Goal: Task Accomplishment & Management: Manage account settings

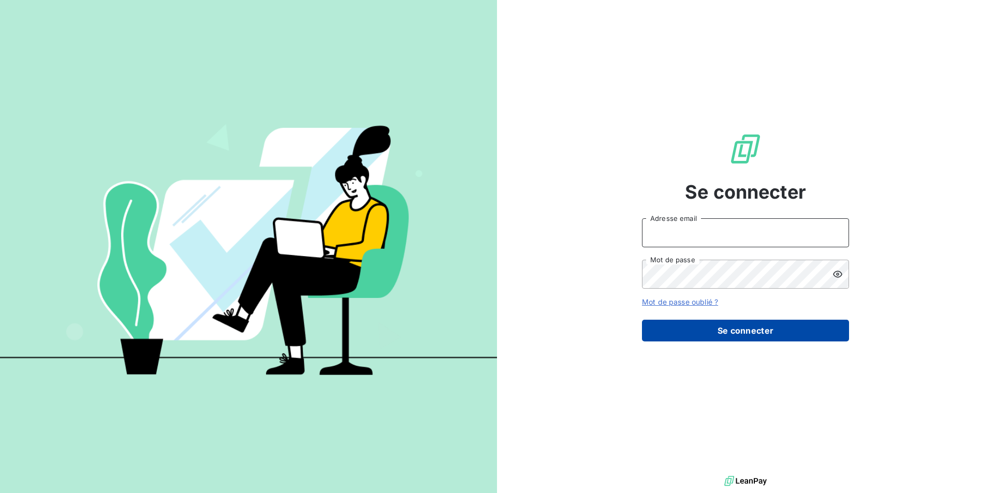
type input "[EMAIL_ADDRESS][DOMAIN_NAME]"
click at [696, 327] on button "Se connecter" at bounding box center [745, 331] width 207 height 22
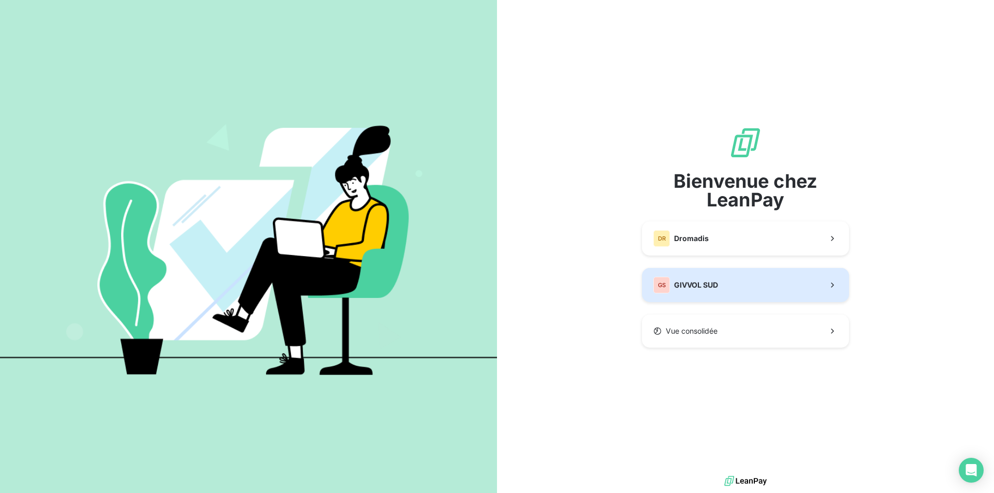
click at [691, 288] on span "GIVVOL SUD" at bounding box center [696, 285] width 44 height 10
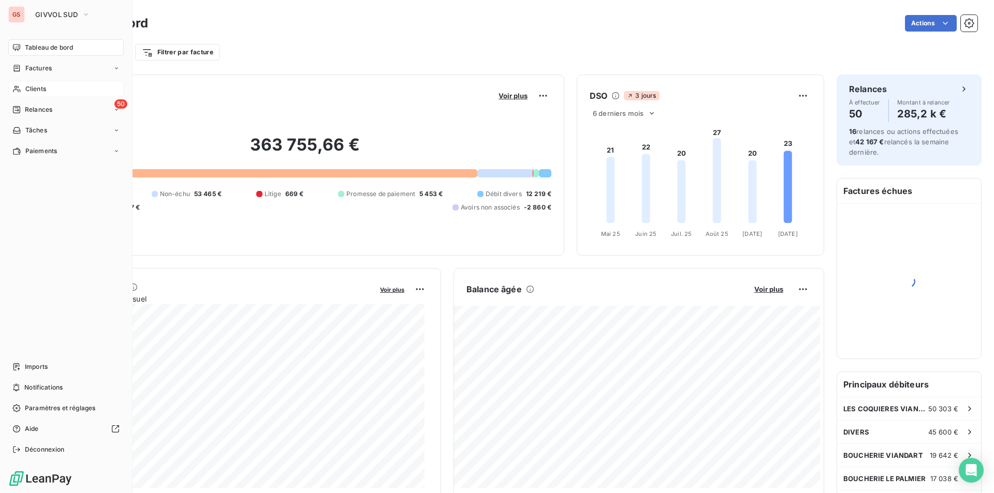
click at [27, 85] on span "Clients" at bounding box center [35, 88] width 21 height 9
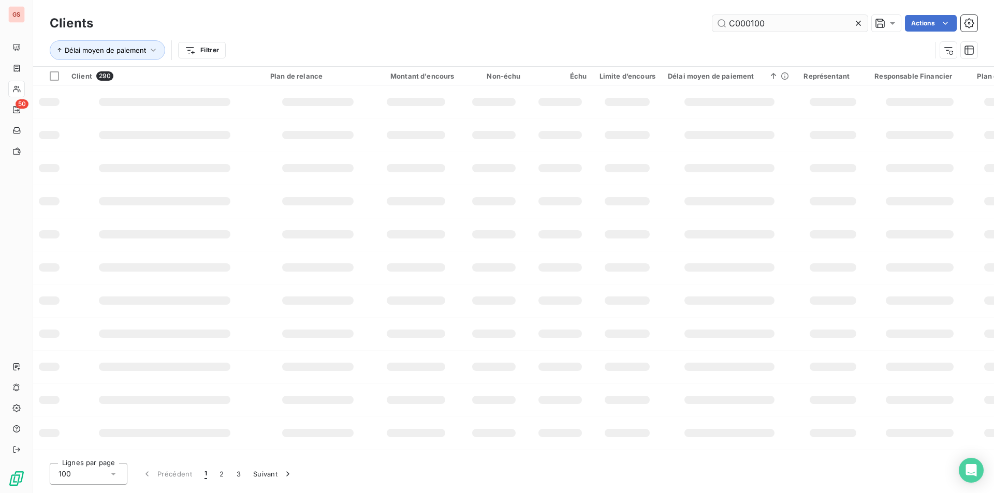
type input "C000100"
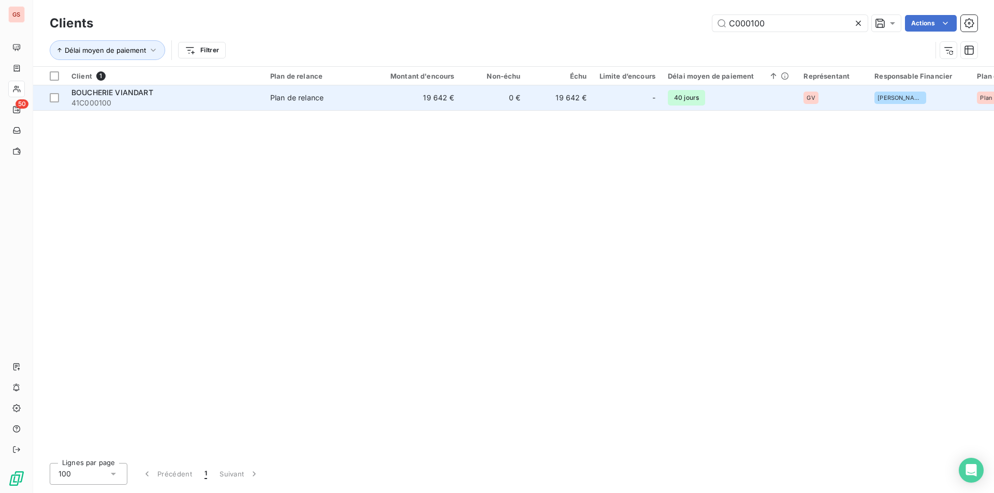
click at [333, 104] on td "Plan de relance" at bounding box center [318, 97] width 108 height 25
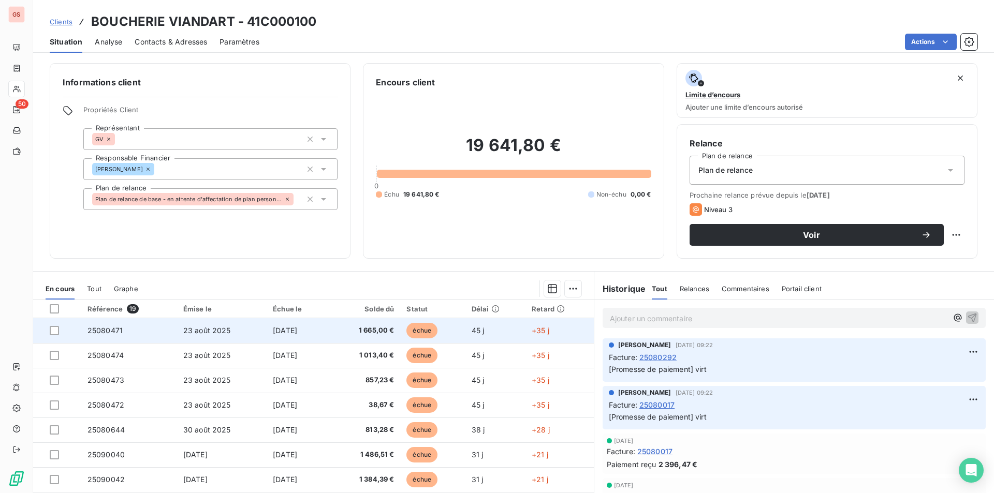
click at [54, 335] on div at bounding box center [54, 330] width 9 height 9
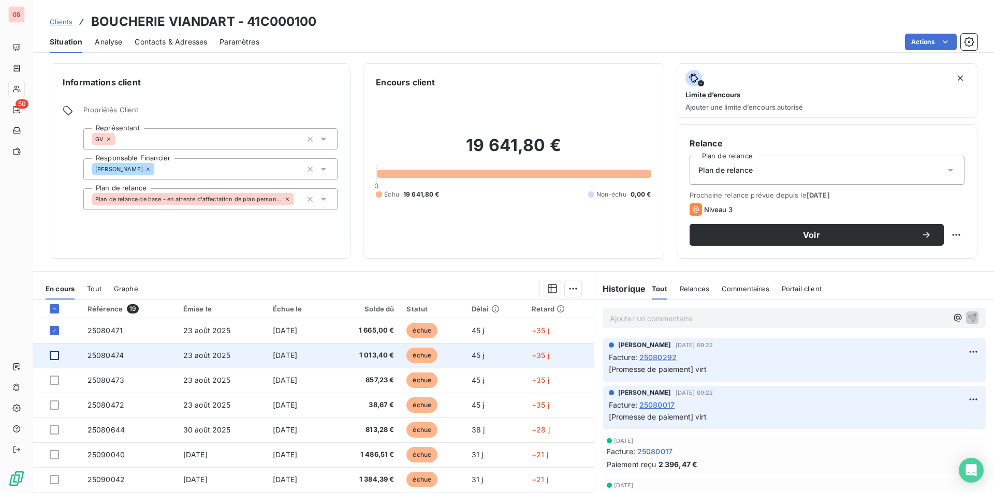
click at [55, 356] on div at bounding box center [54, 355] width 9 height 9
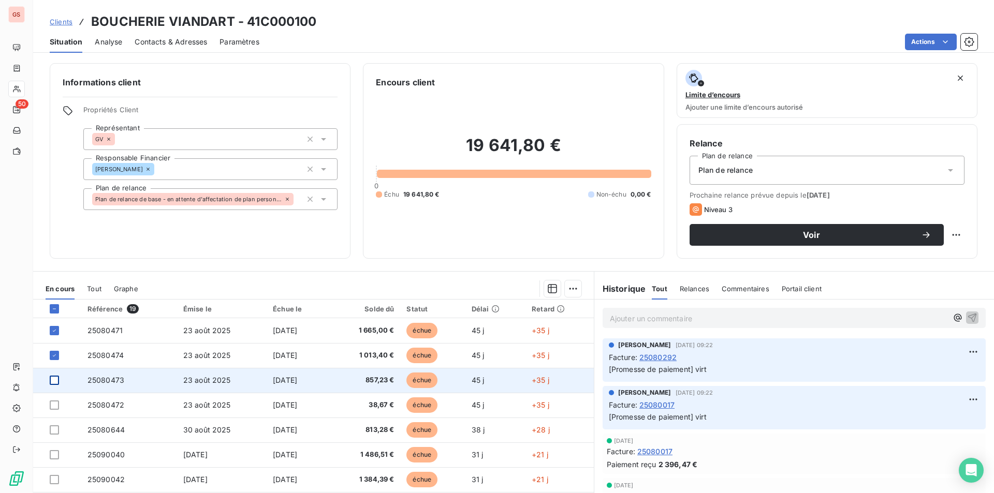
click at [53, 379] on div at bounding box center [54, 380] width 9 height 9
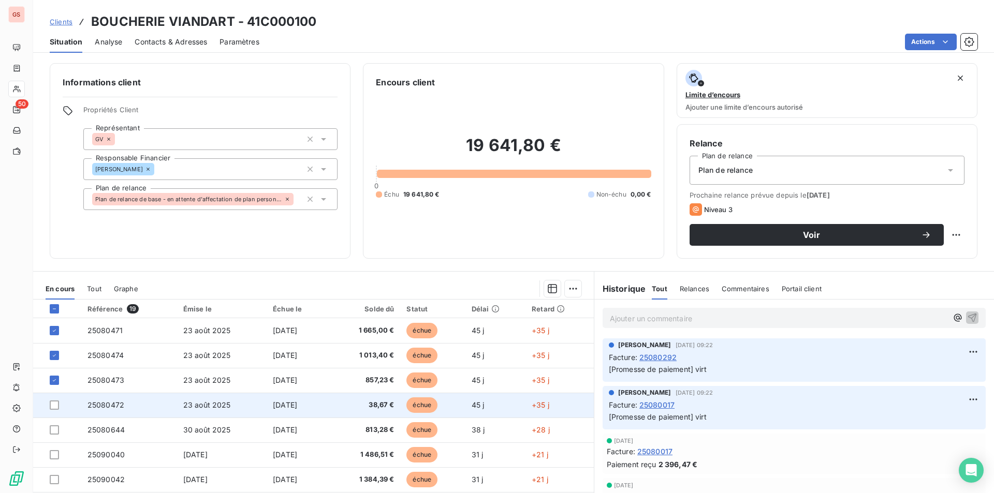
drag, startPoint x: 55, startPoint y: 406, endPoint x: 54, endPoint y: 414, distance: 7.8
click at [54, 406] on div at bounding box center [54, 405] width 9 height 9
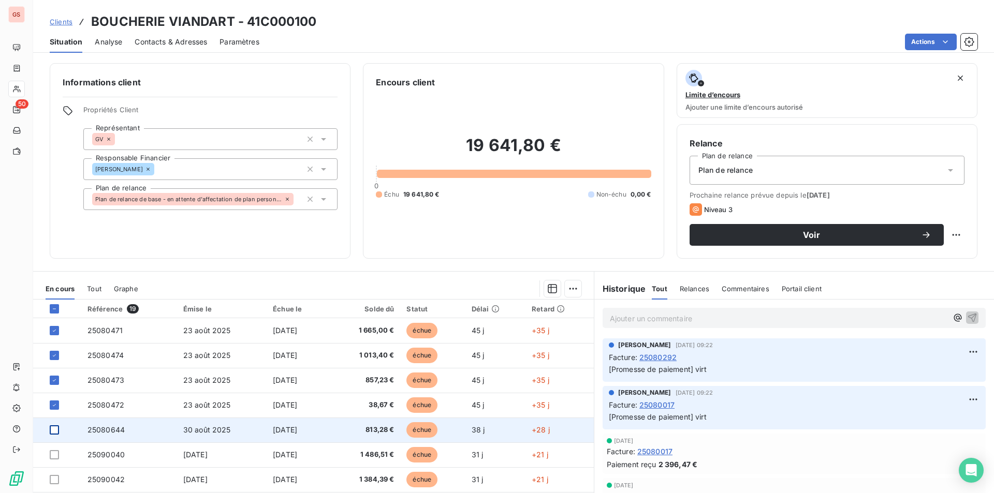
click at [55, 429] on div at bounding box center [54, 430] width 9 height 9
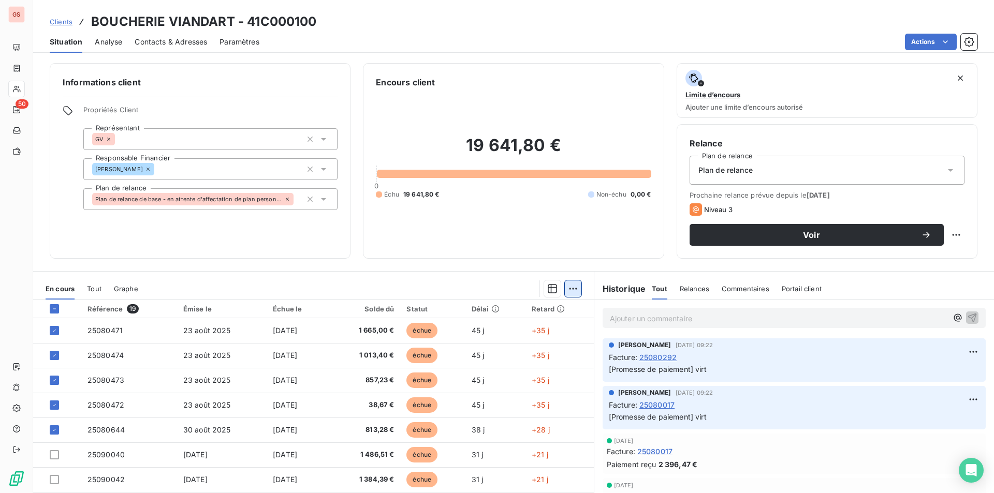
click at [565, 292] on html "GS 50 Clients BOUCHERIE VIANDART - 41C000100 Situation Analyse Contacts & Adres…" at bounding box center [497, 246] width 994 height 493
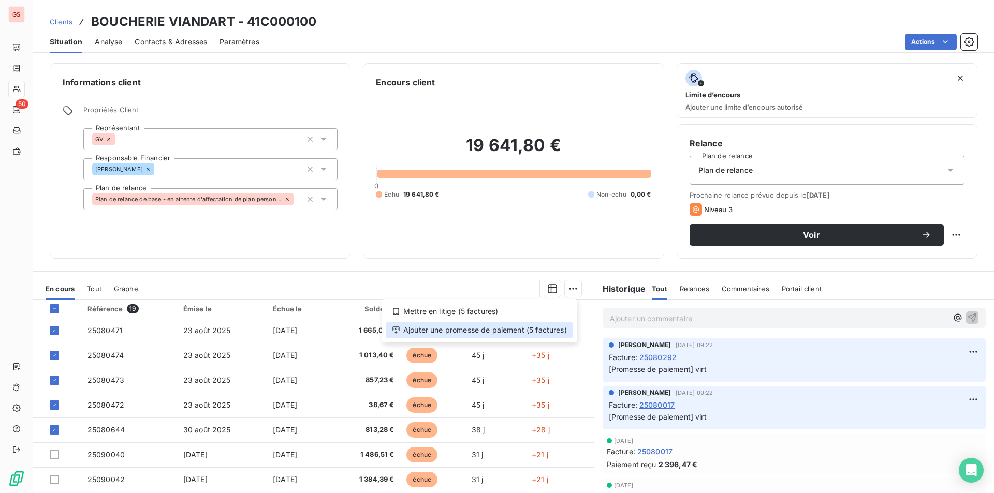
click at [525, 333] on div "Ajouter une promesse de paiement (5 factures)" at bounding box center [479, 330] width 187 height 17
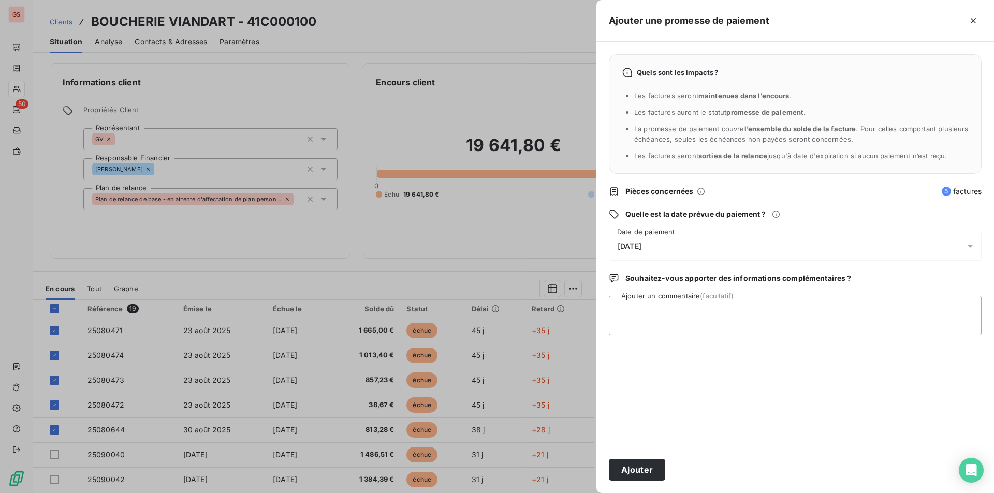
click at [642, 248] on span "[DATE]" at bounding box center [630, 246] width 24 height 8
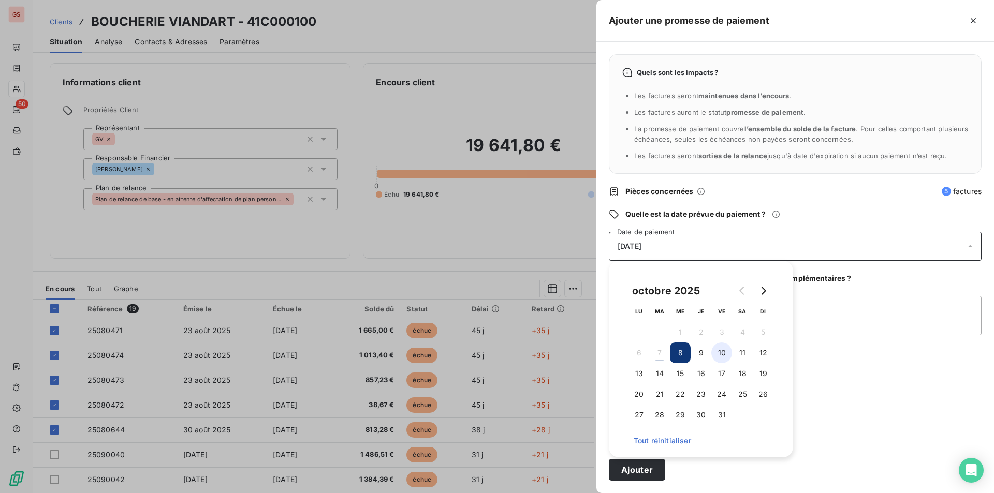
click at [716, 352] on button "10" at bounding box center [721, 353] width 21 height 21
click at [809, 316] on textarea "Ajouter un commentaire (facultatif)" at bounding box center [795, 315] width 373 height 39
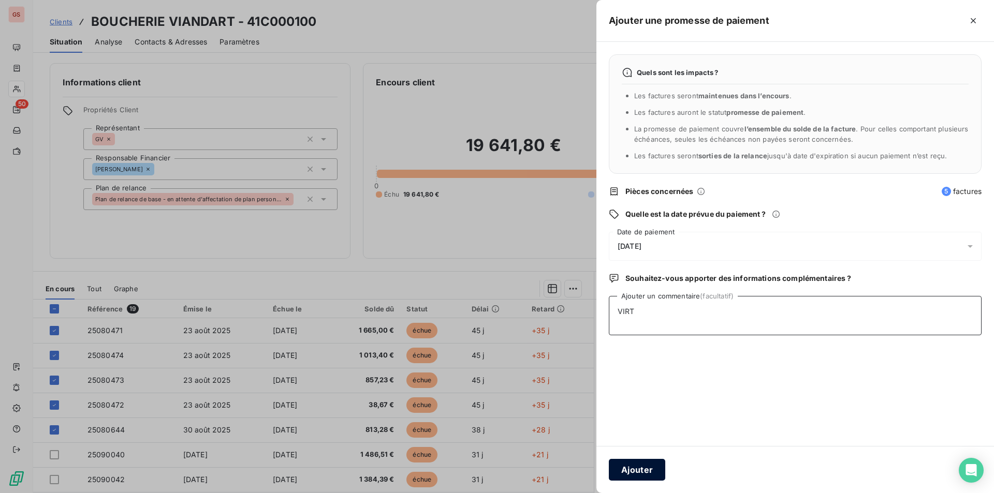
type textarea "VIRT"
click at [645, 467] on button "Ajouter" at bounding box center [637, 470] width 56 height 22
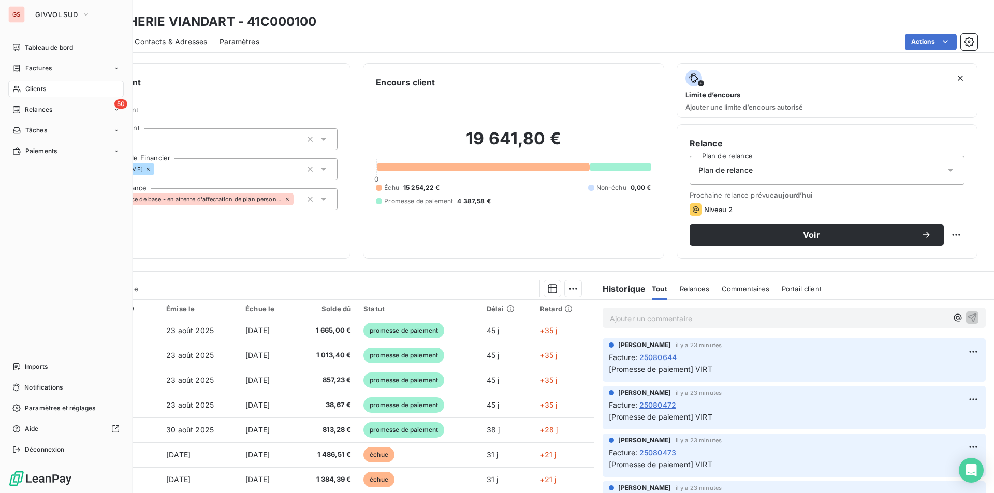
click at [35, 89] on span "Clients" at bounding box center [35, 88] width 21 height 9
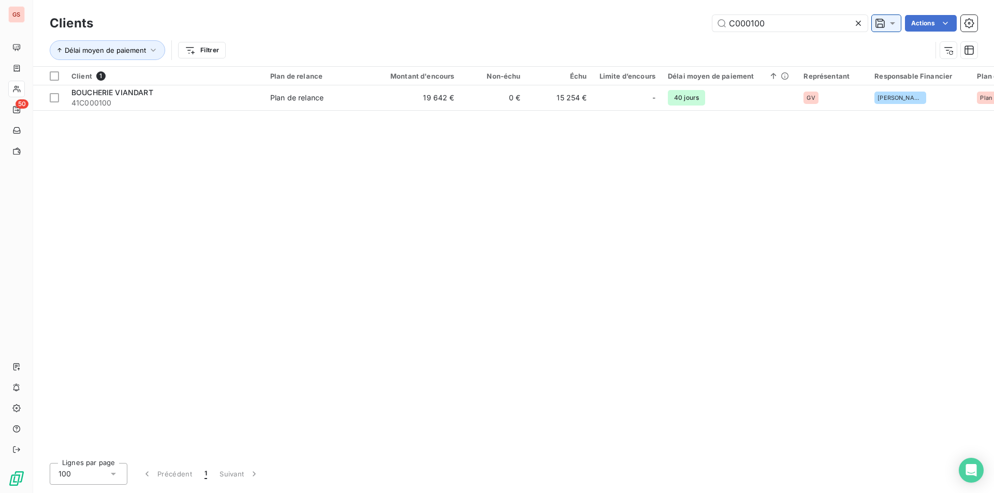
drag, startPoint x: 752, startPoint y: 22, endPoint x: 881, endPoint y: 31, distance: 129.2
click at [881, 31] on div "C000100 Actions" at bounding box center [542, 23] width 872 height 17
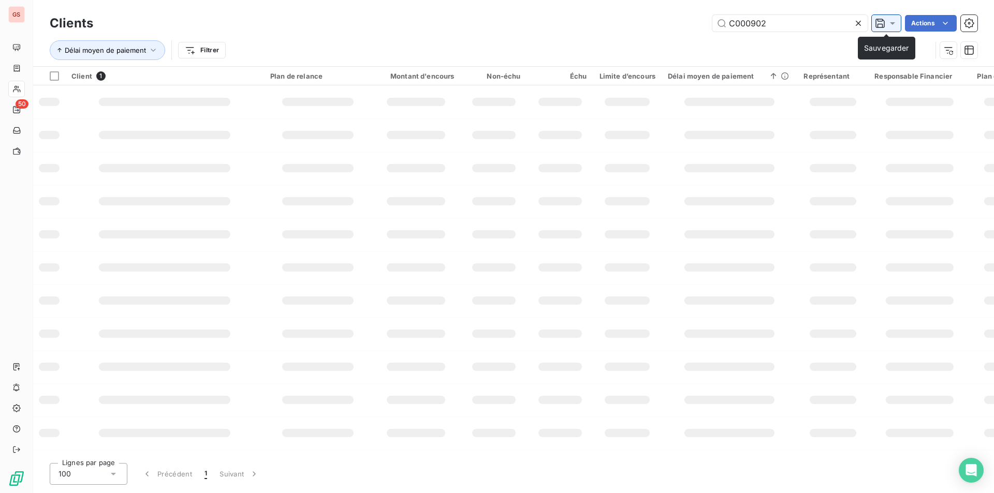
type input "C000902"
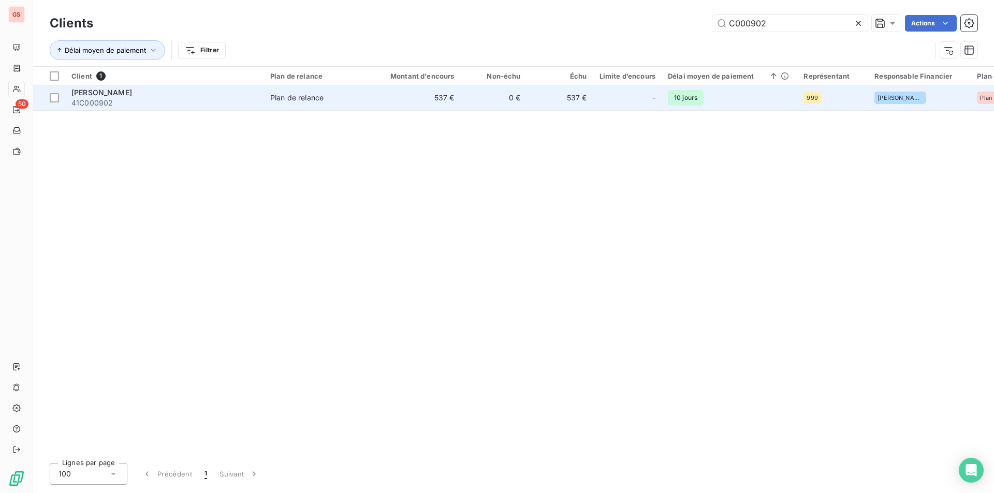
click at [320, 103] on div "Plan de relance" at bounding box center [296, 98] width 53 height 10
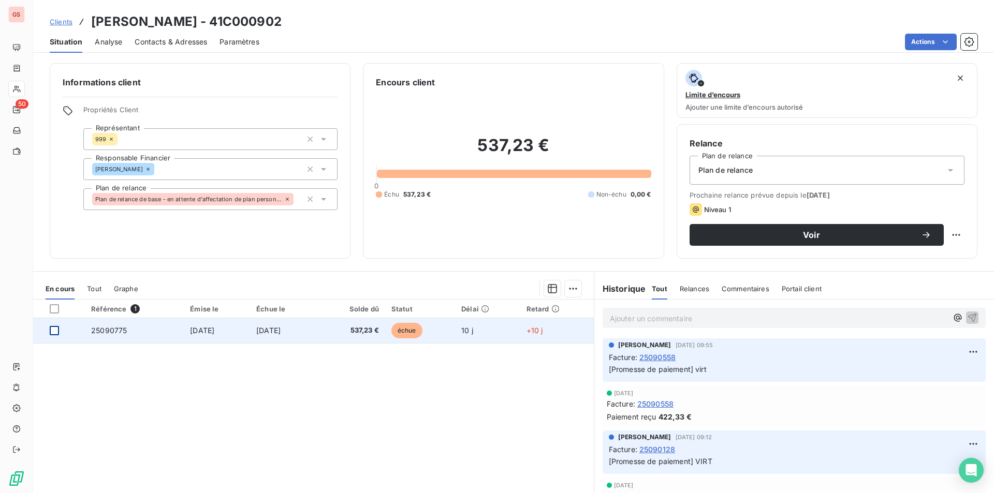
click at [55, 332] on div at bounding box center [54, 330] width 9 height 9
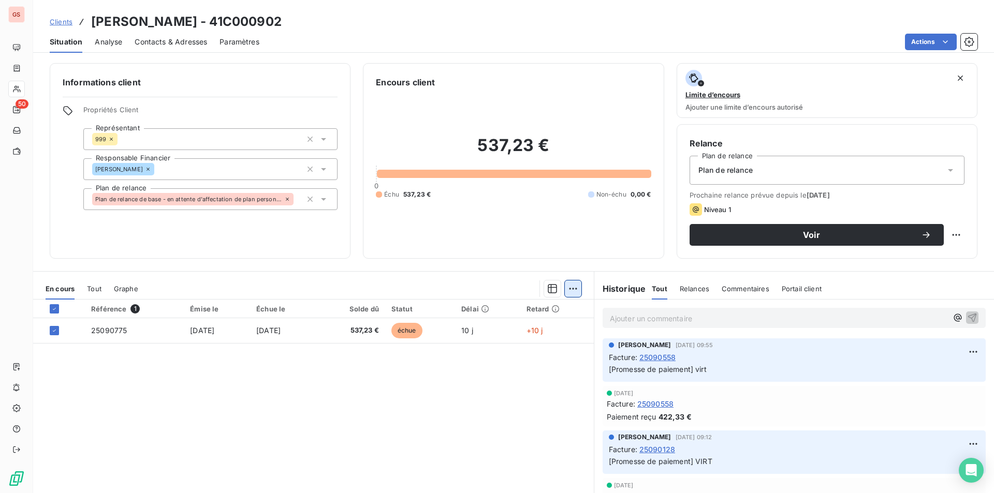
click at [566, 292] on html "GS 50 Clients [PERSON_NAME] - 41C000902 Situation Analyse Contacts & Adresses P…" at bounding box center [497, 246] width 994 height 493
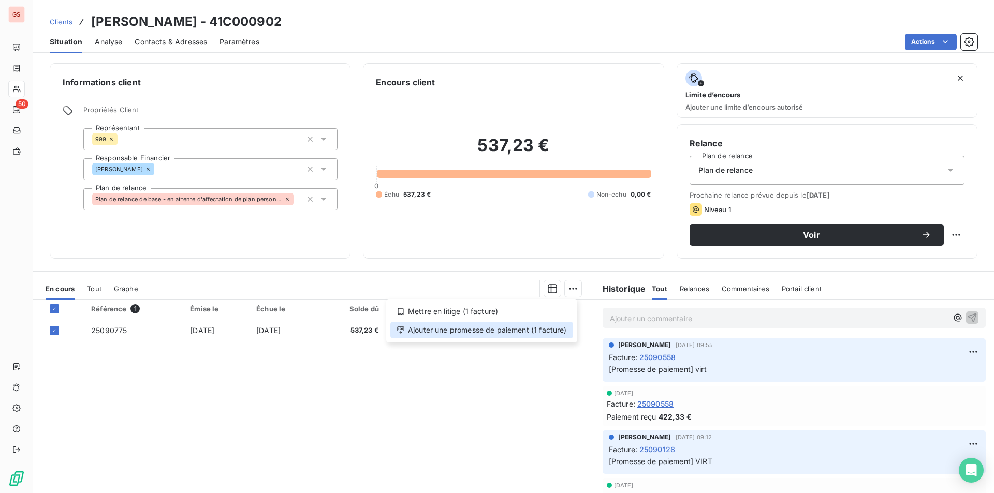
click at [521, 332] on div "Ajouter une promesse de paiement (1 facture)" at bounding box center [481, 330] width 183 height 17
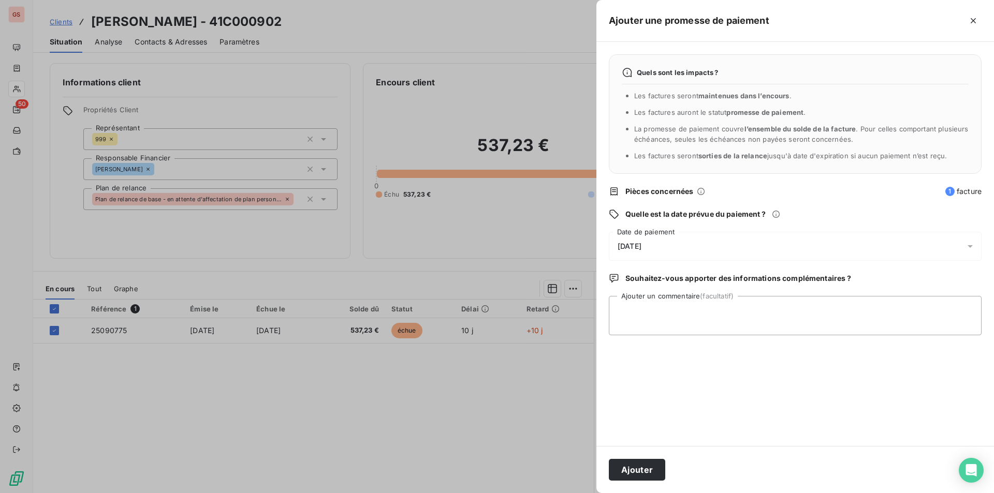
click at [651, 234] on div "[DATE]" at bounding box center [795, 246] width 373 height 29
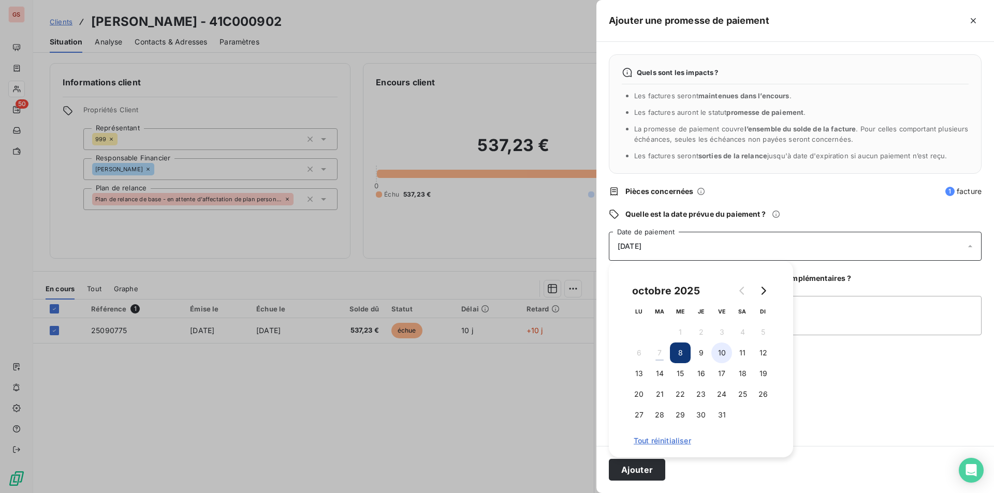
click at [722, 353] on button "10" at bounding box center [721, 353] width 21 height 21
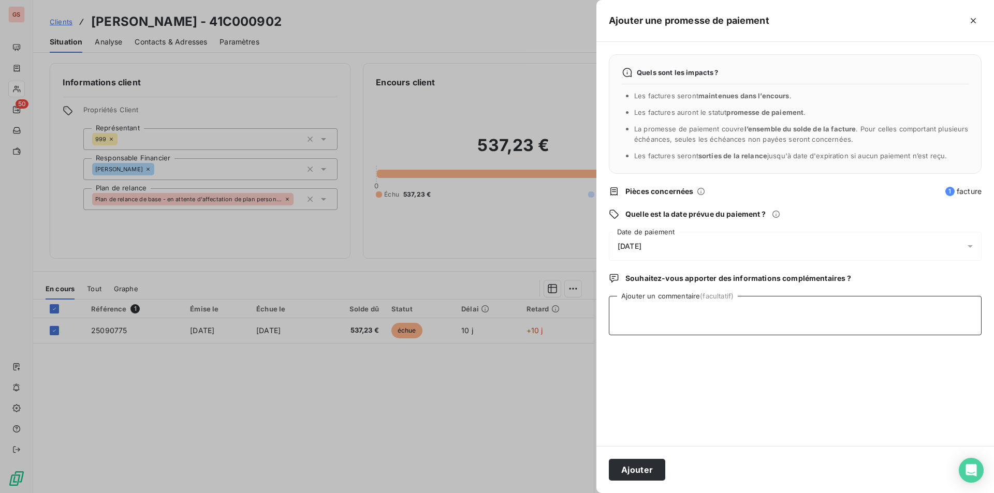
click at [806, 318] on textarea "Ajouter un commentaire (facultatif)" at bounding box center [795, 315] width 373 height 39
type textarea "VIRT"
click at [644, 470] on button "Ajouter" at bounding box center [637, 470] width 56 height 22
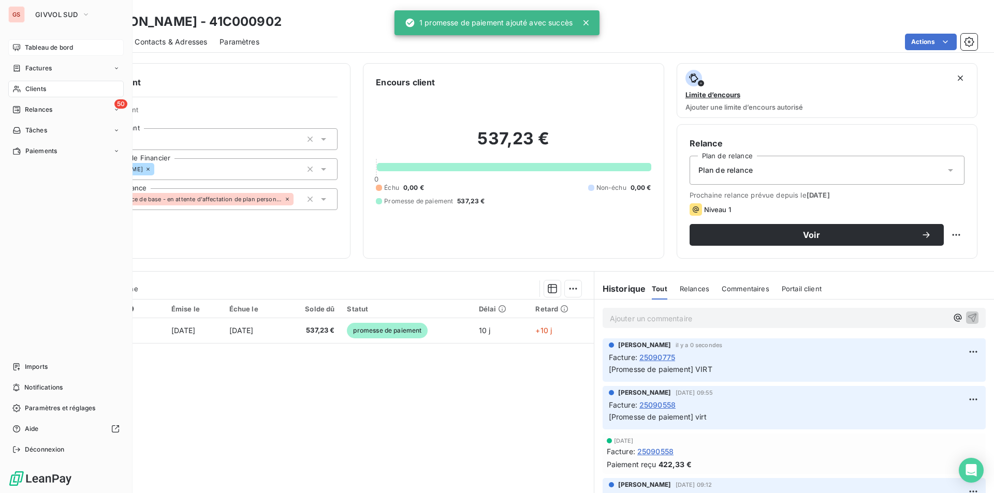
click at [33, 48] on span "Tableau de bord" at bounding box center [49, 47] width 48 height 9
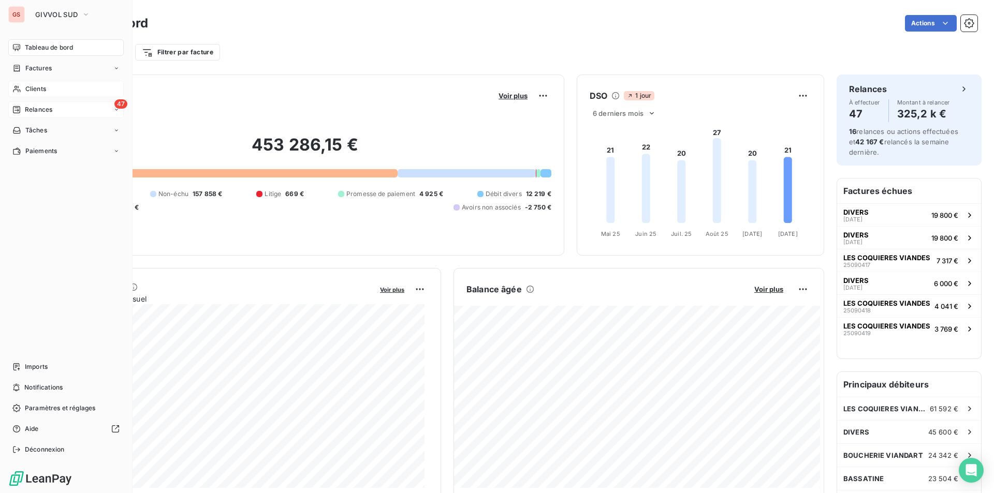
click at [35, 113] on span "Relances" at bounding box center [38, 109] width 27 height 9
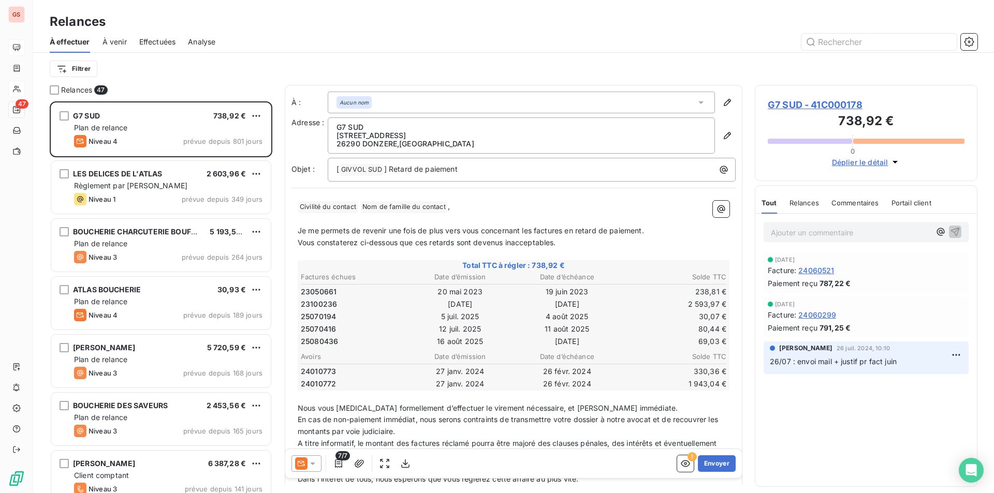
scroll to position [384, 215]
click at [166, 50] on div "Effectuées" at bounding box center [157, 42] width 37 height 22
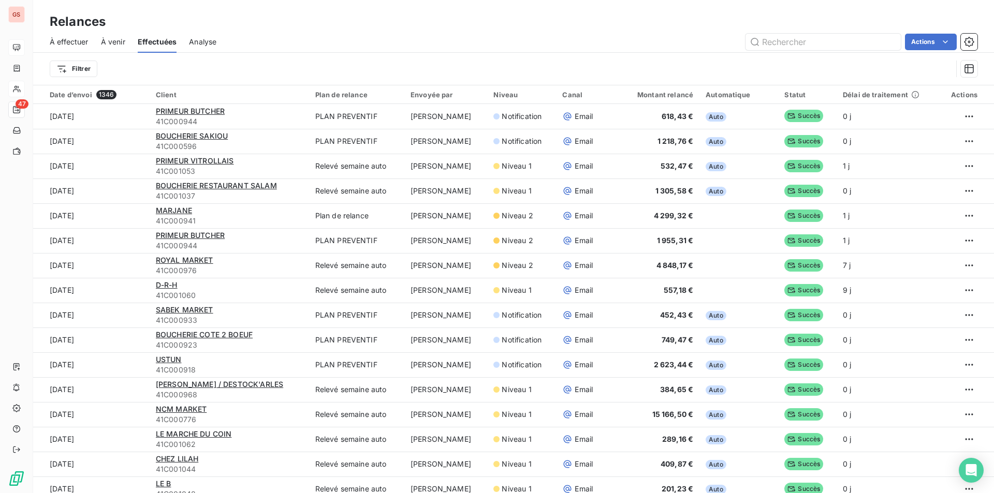
click at [107, 42] on span "À venir" at bounding box center [113, 42] width 24 height 10
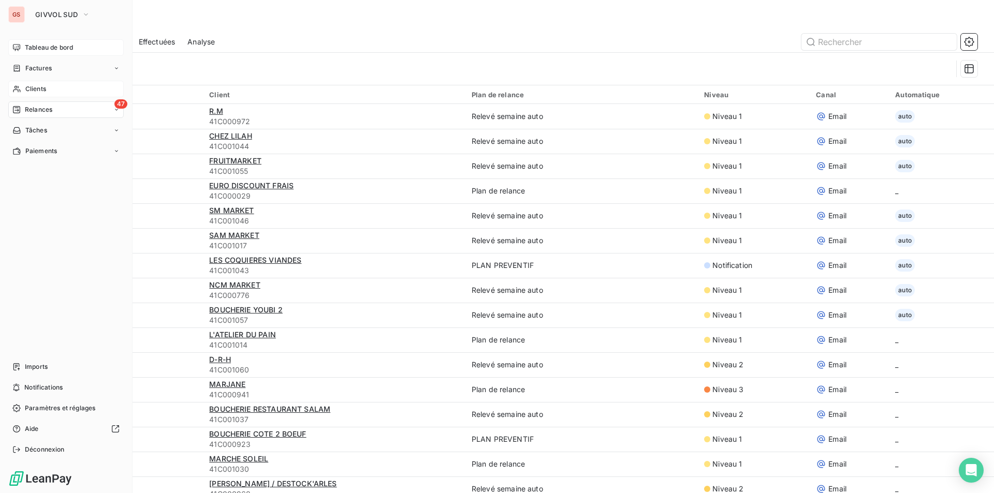
click at [42, 92] on span "Clients" at bounding box center [35, 88] width 21 height 9
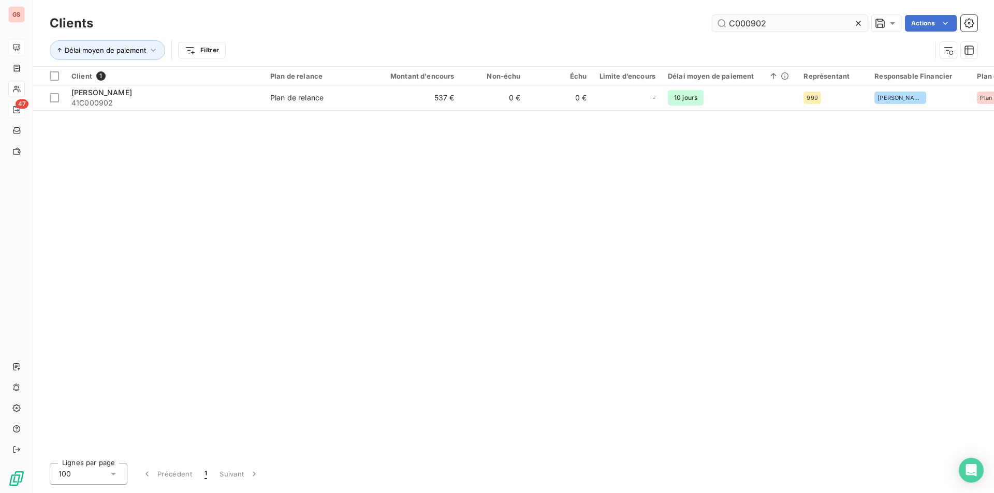
click at [750, 25] on input "C000902" at bounding box center [790, 23] width 155 height 17
drag, startPoint x: 746, startPoint y: 26, endPoint x: 855, endPoint y: 17, distance: 109.7
click at [853, 23] on input "C000902" at bounding box center [790, 23] width 155 height 17
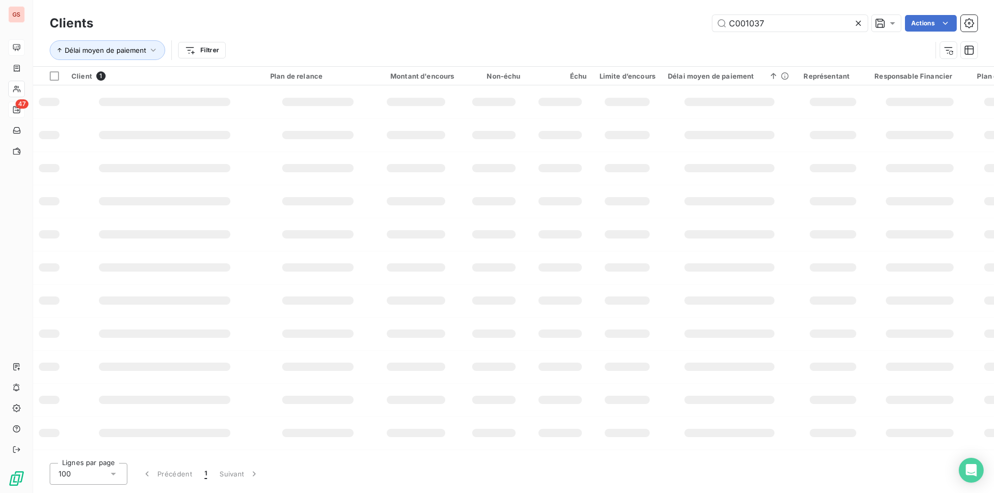
type input "C001037"
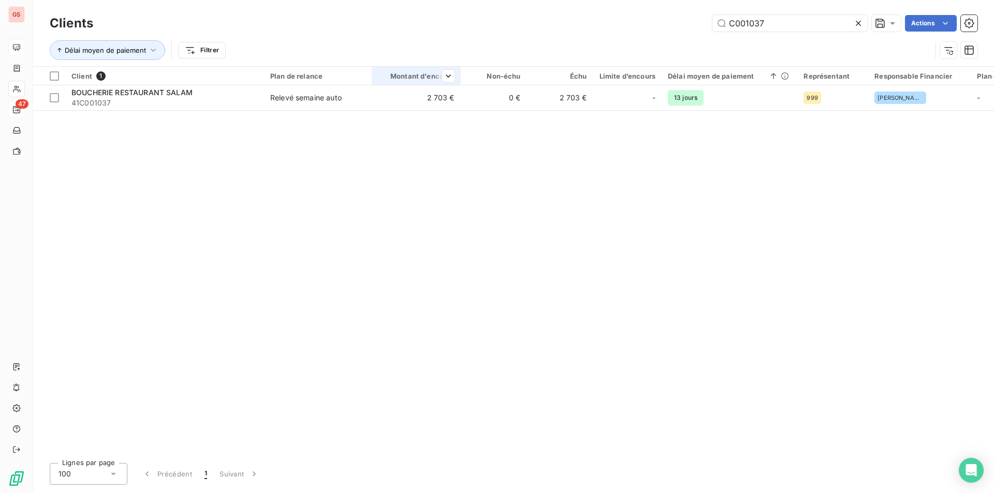
click at [392, 81] on th "Montant d'encours" at bounding box center [416, 76] width 89 height 19
click at [367, 111] on div "Client 1 Plan de relance Montant d'encours Non-échu Échu Limite d’encours Délai…" at bounding box center [513, 261] width 961 height 388
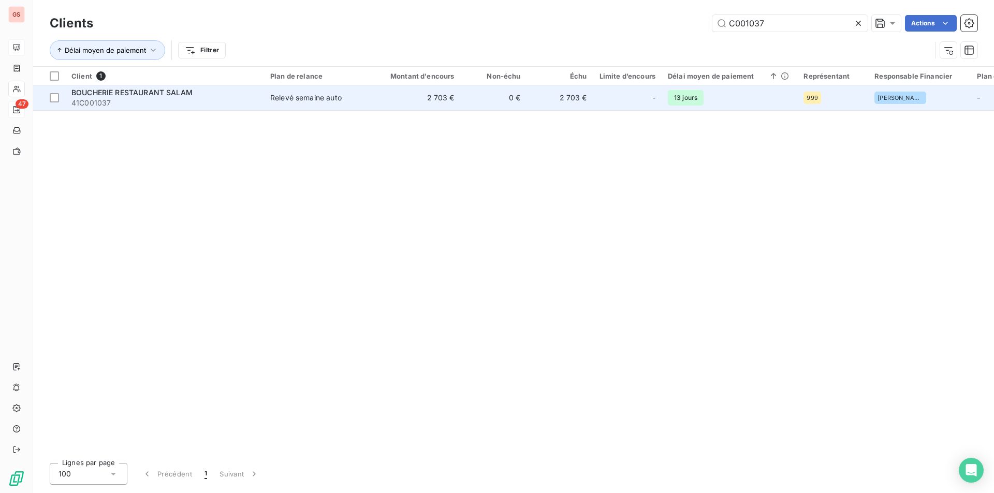
click at [362, 104] on td "Relevé semaine auto" at bounding box center [318, 97] width 108 height 25
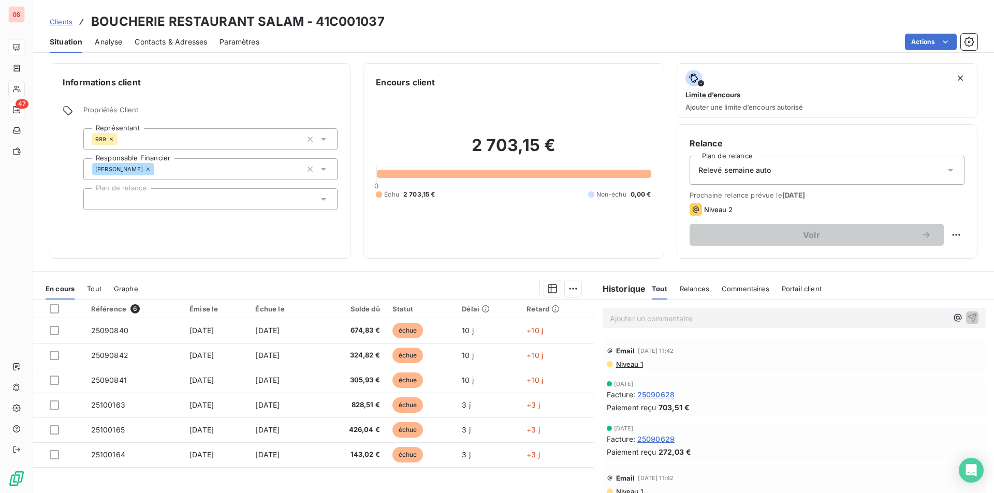
click at [624, 366] on span "Niveau 1" at bounding box center [629, 364] width 28 height 8
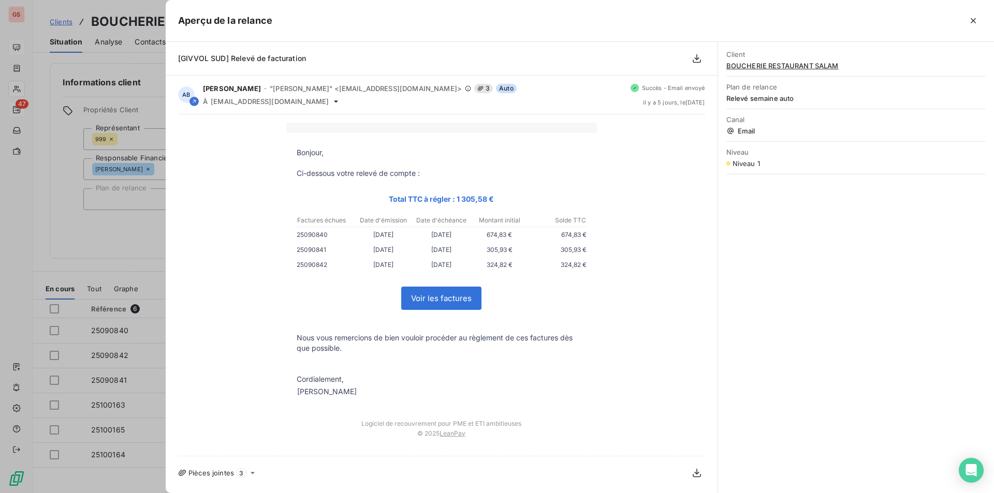
click at [973, 20] on icon "button" at bounding box center [973, 20] width 5 height 5
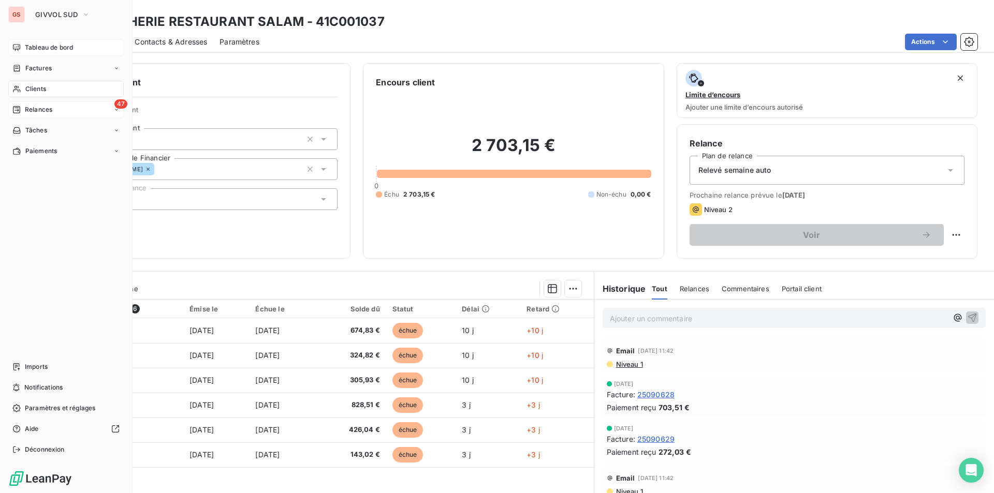
click at [26, 88] on span "Clients" at bounding box center [35, 88] width 21 height 9
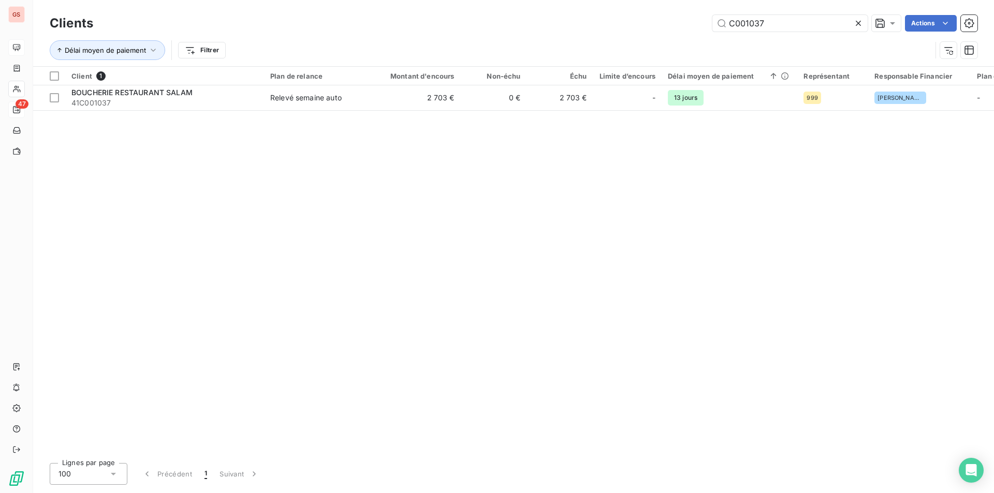
drag, startPoint x: 756, startPoint y: 21, endPoint x: 835, endPoint y: 10, distance: 79.5
click at [831, 11] on div "Clients C001037 Actions Délai moyen de paiement Filtrer" at bounding box center [513, 33] width 961 height 66
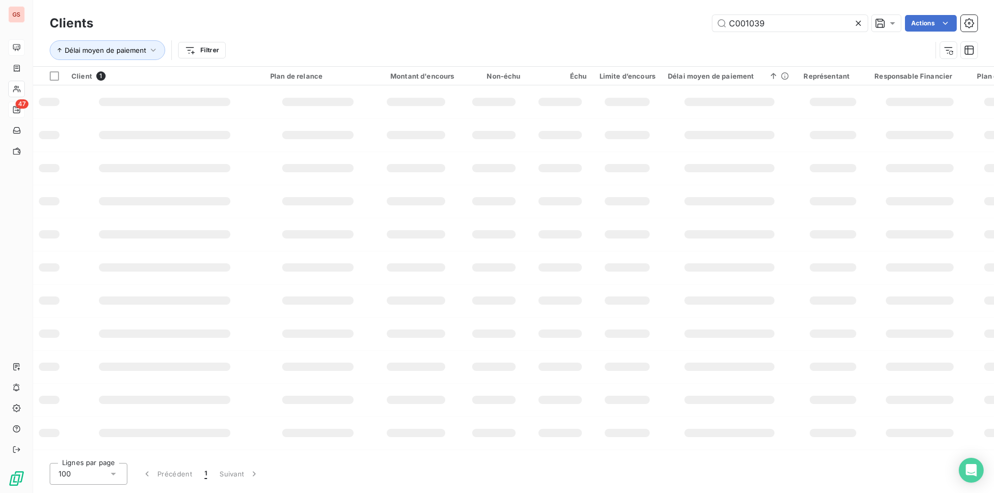
type input "C001039"
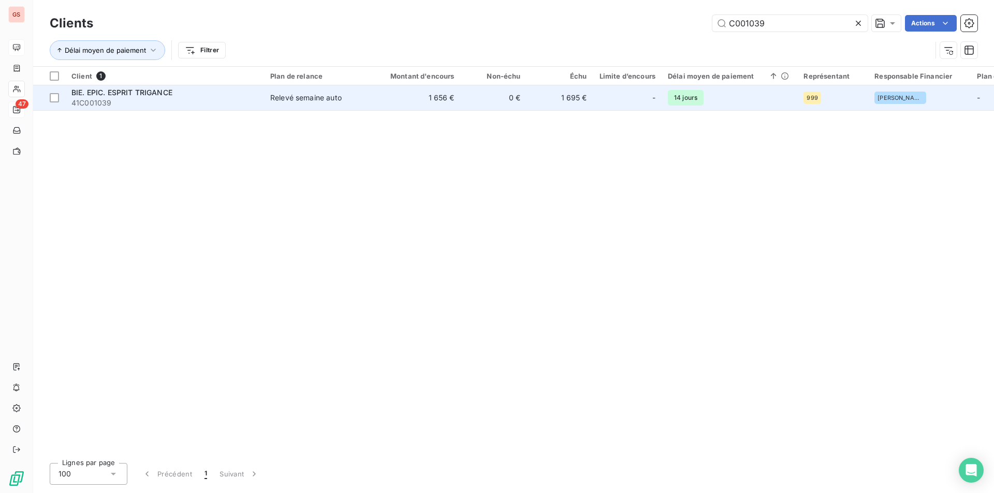
click at [275, 104] on td "Relevé semaine auto" at bounding box center [318, 97] width 108 height 25
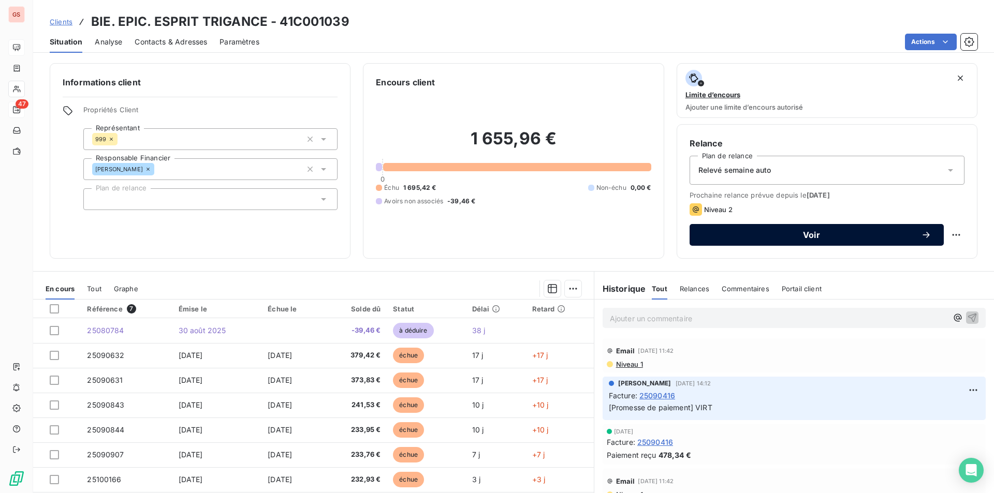
click at [775, 239] on span "Voir" at bounding box center [811, 235] width 219 height 8
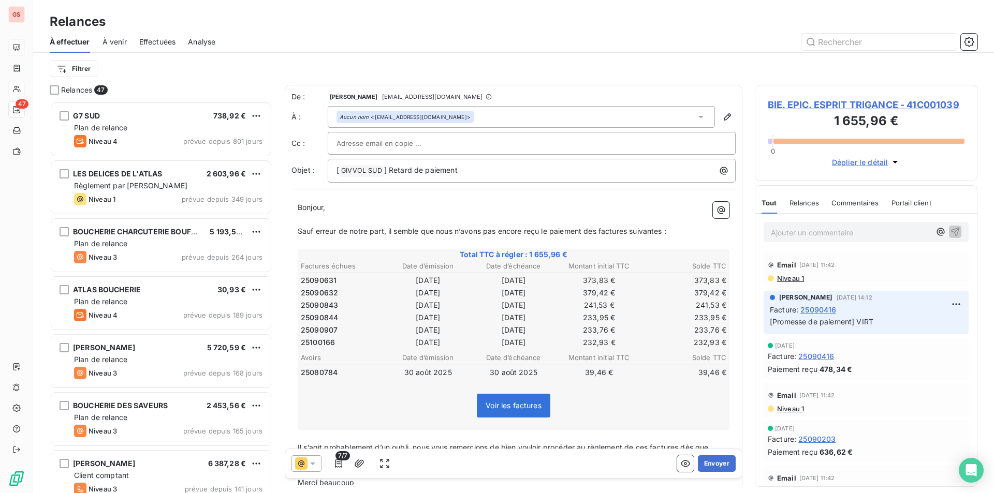
scroll to position [94, 0]
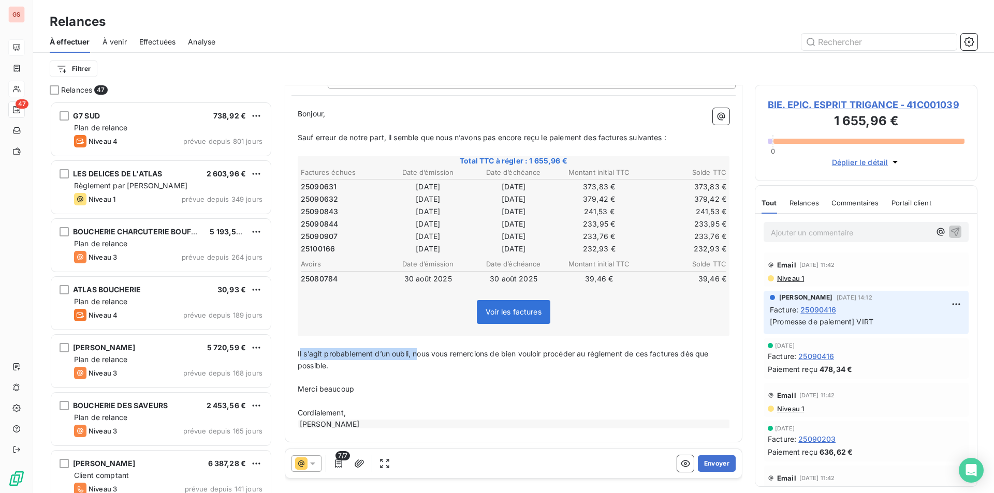
drag, startPoint x: 417, startPoint y: 354, endPoint x: 299, endPoint y: 356, distance: 118.1
click at [299, 356] on span "Il s’agit probablement d’un oubli, nous vous remercions de bien vouloir procéde…" at bounding box center [504, 360] width 413 height 21
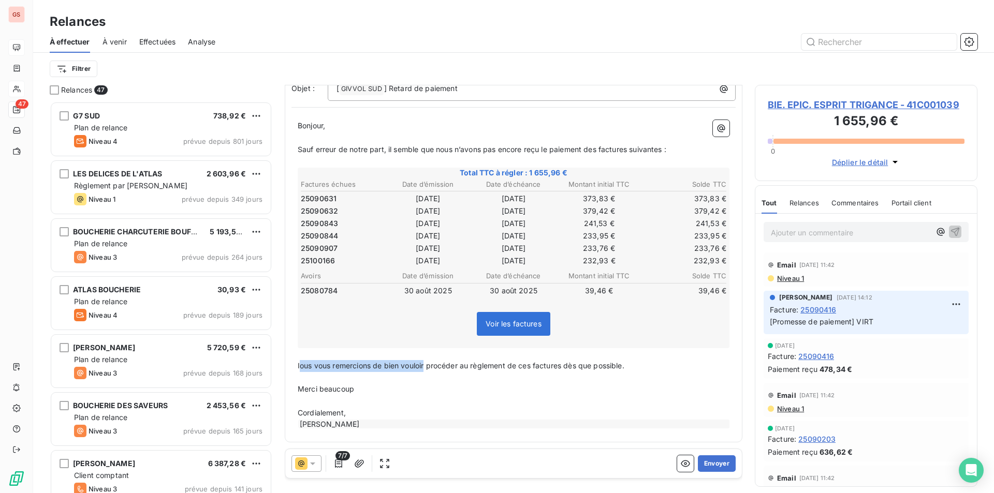
scroll to position [82, 0]
click at [702, 461] on button "Envoyer" at bounding box center [717, 464] width 38 height 17
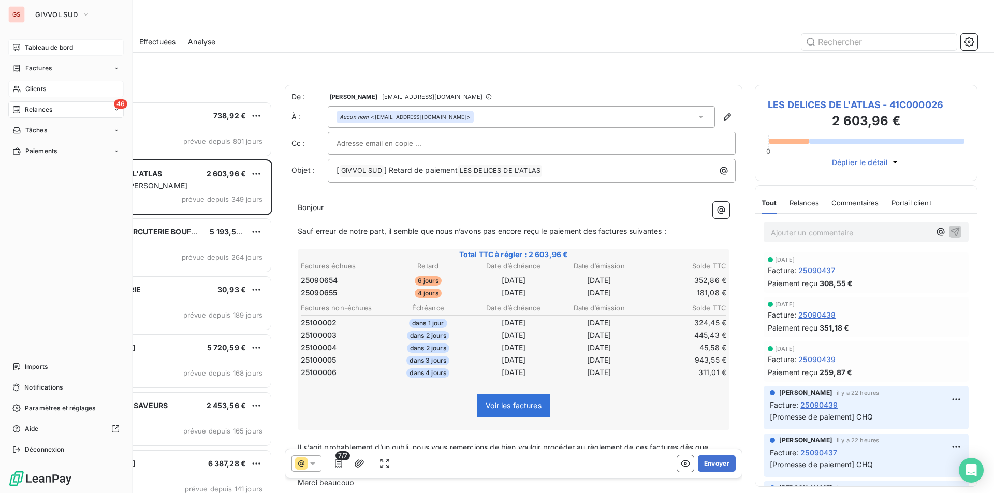
click at [42, 96] on div "Clients" at bounding box center [65, 89] width 115 height 17
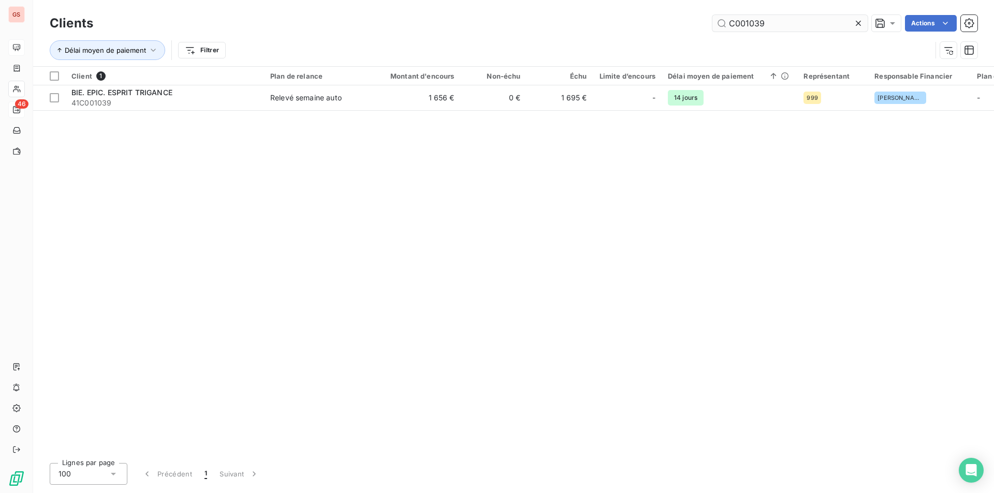
drag, startPoint x: 756, startPoint y: 20, endPoint x: 797, endPoint y: 21, distance: 41.4
click at [797, 20] on input "C001039" at bounding box center [790, 23] width 155 height 17
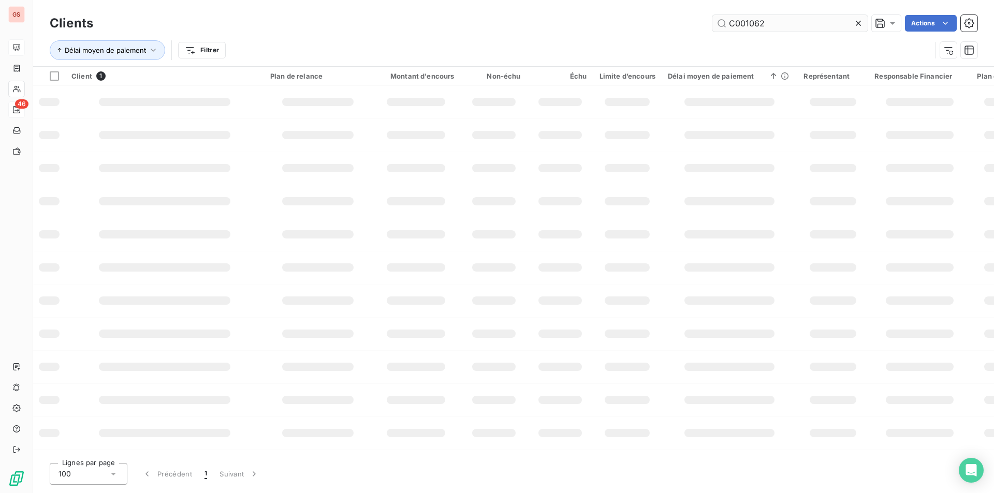
type input "C001062"
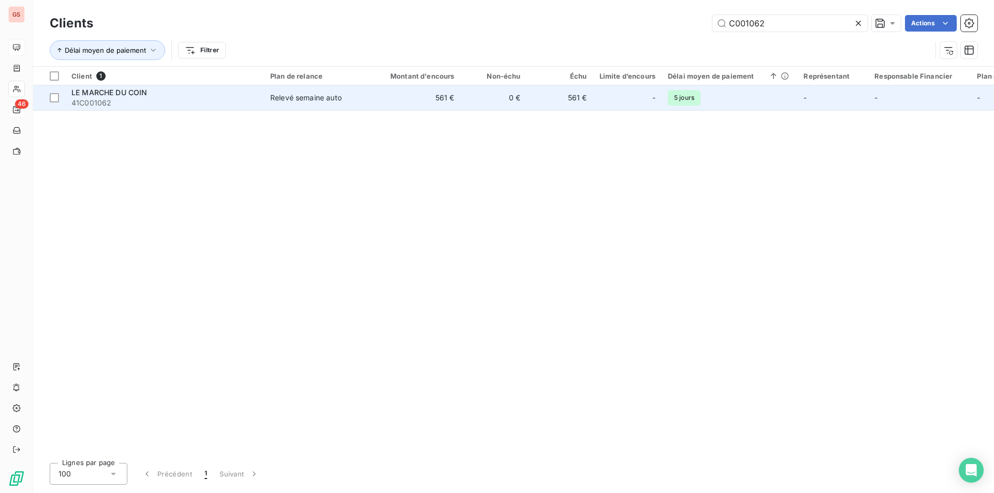
click at [287, 103] on div "Relevé semaine auto" at bounding box center [305, 98] width 71 height 10
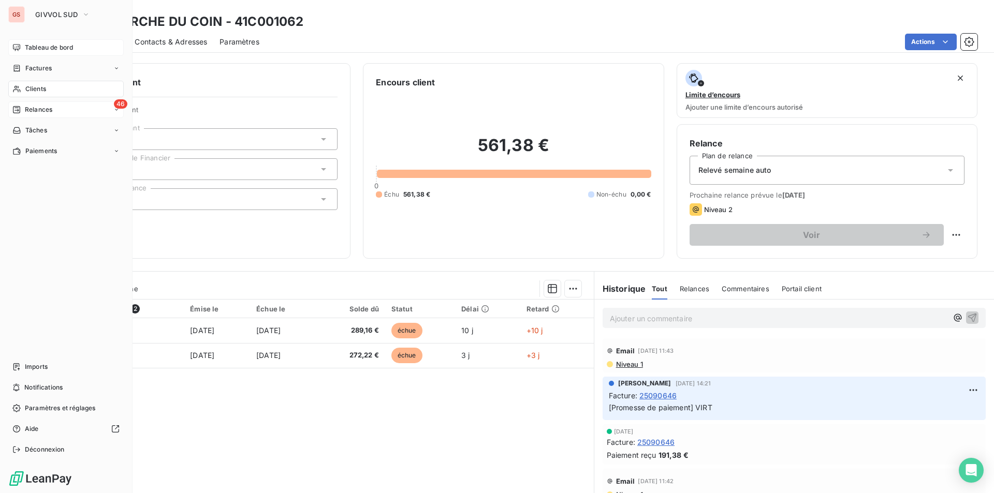
click at [35, 86] on span "Clients" at bounding box center [35, 88] width 21 height 9
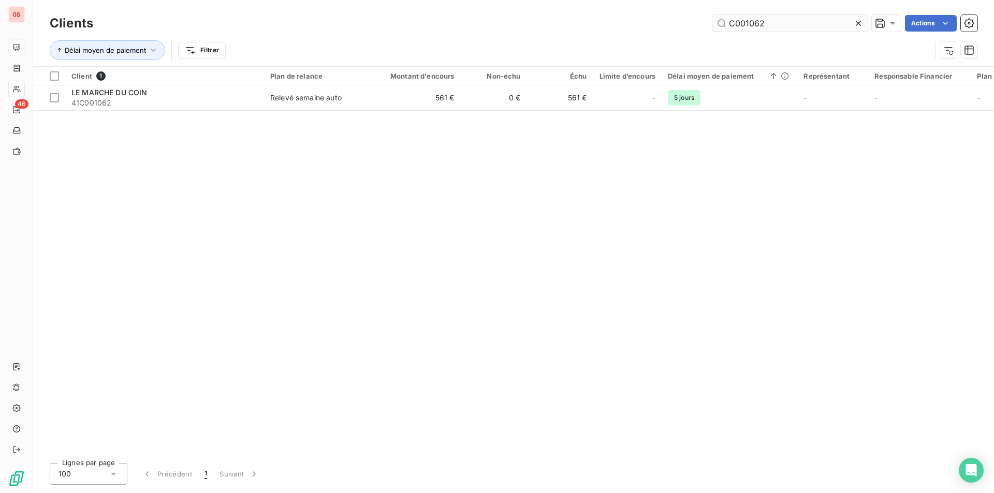
drag, startPoint x: 744, startPoint y: 27, endPoint x: 782, endPoint y: 22, distance: 38.7
click at [782, 22] on input "C001062" at bounding box center [790, 23] width 155 height 17
click at [781, 19] on input "C001062" at bounding box center [790, 23] width 155 height 17
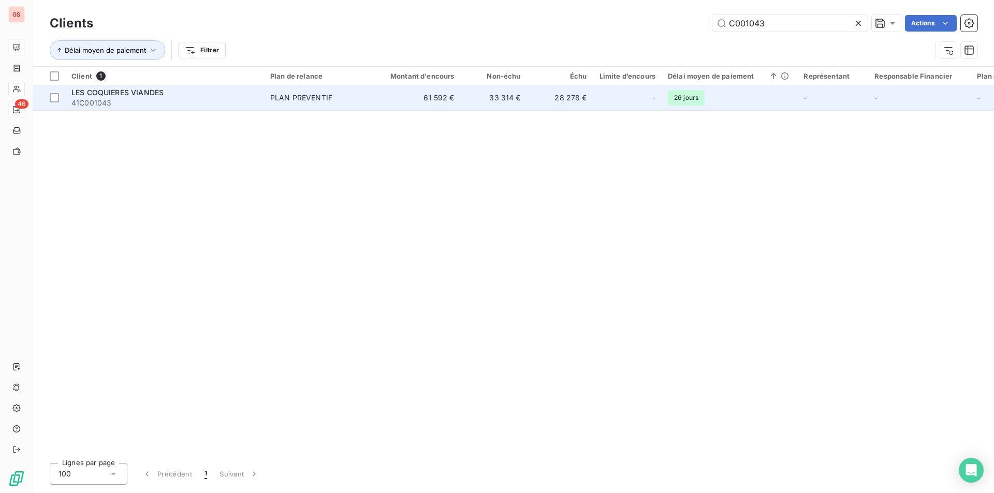
type input "C001043"
click at [209, 98] on span "41C001043" at bounding box center [164, 103] width 186 height 10
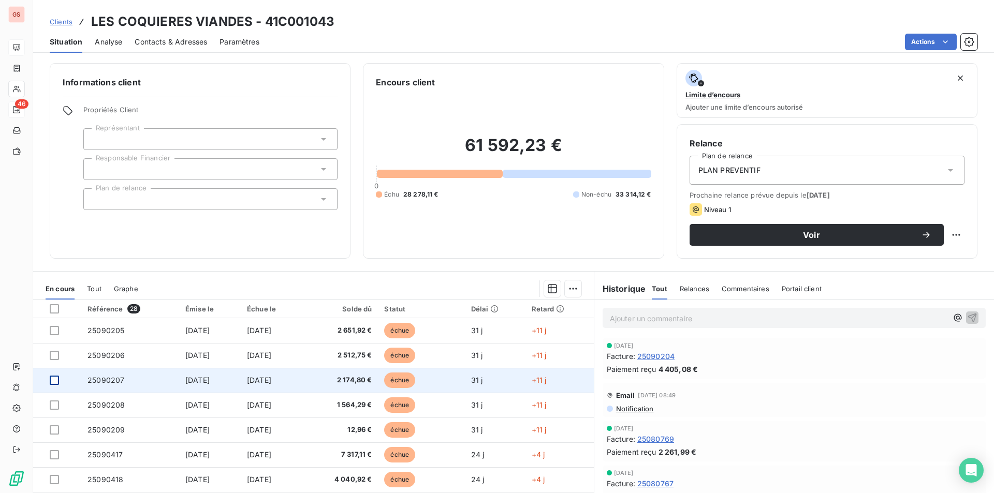
click at [57, 379] on div at bounding box center [54, 380] width 9 height 9
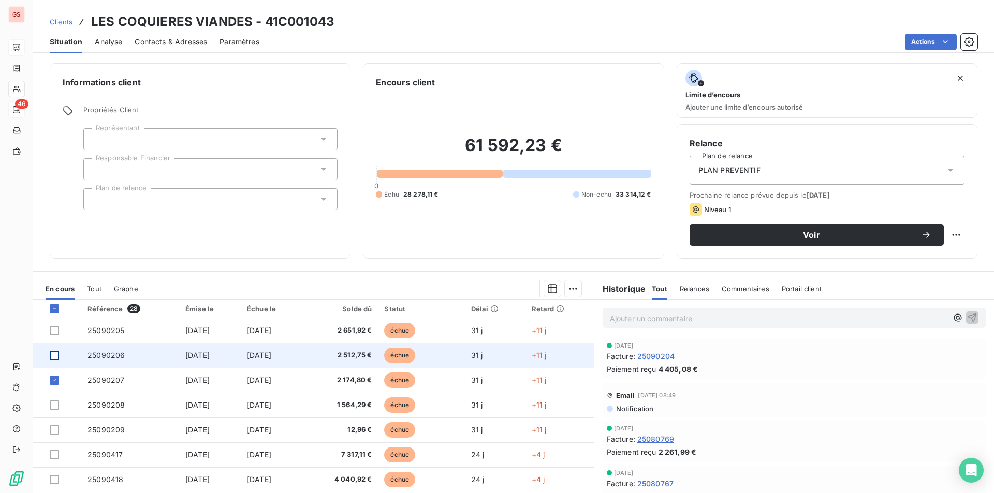
click at [56, 354] on div at bounding box center [54, 355] width 9 height 9
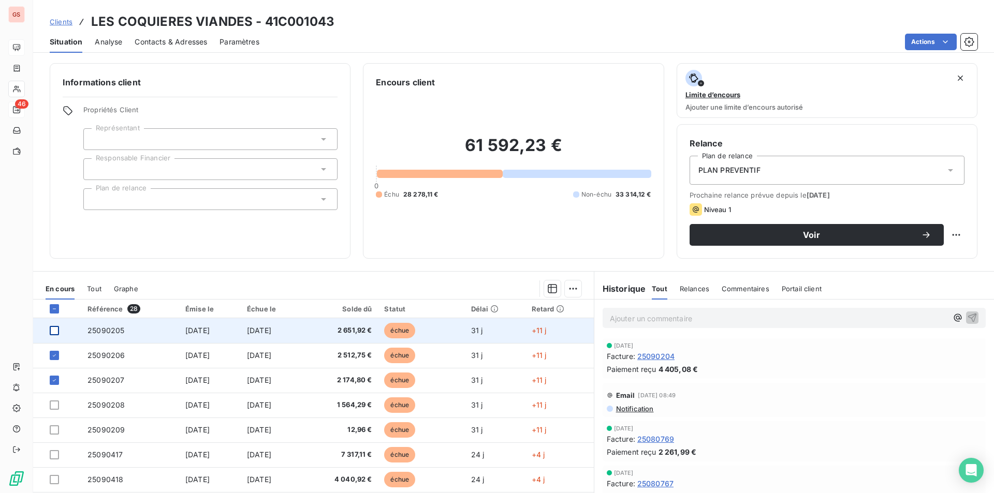
click at [56, 329] on div at bounding box center [54, 330] width 9 height 9
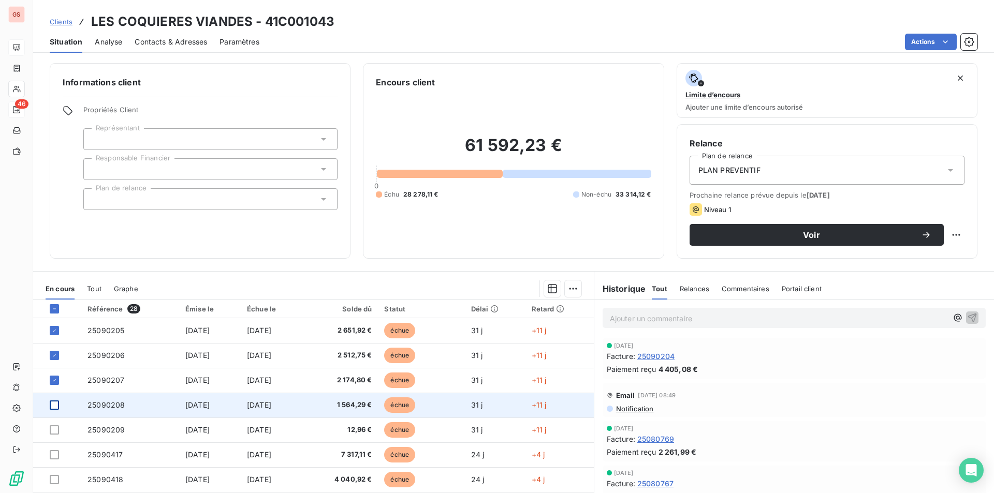
click at [55, 404] on div at bounding box center [54, 405] width 9 height 9
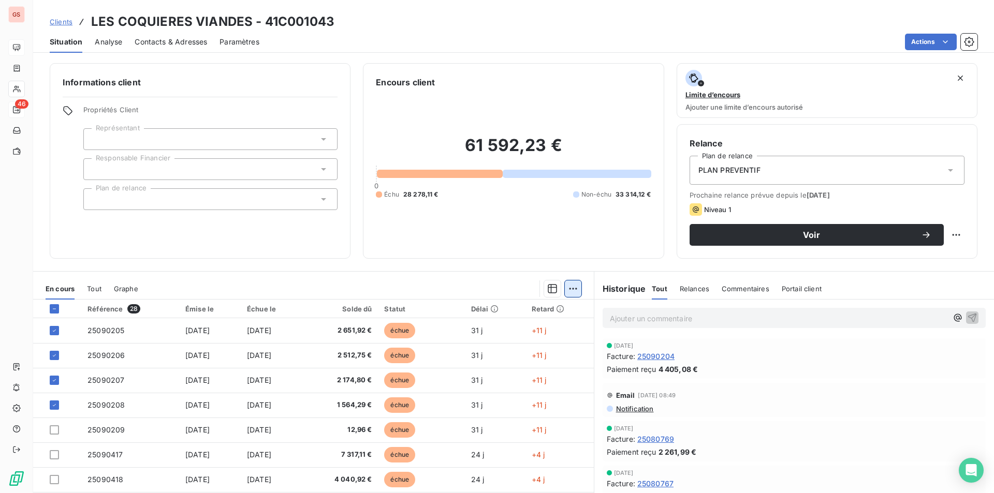
click at [572, 289] on html "GS 46 Clients LES COQUIERES VIANDES - 41C001043 Situation Analyse Contacts & Ad…" at bounding box center [497, 246] width 994 height 493
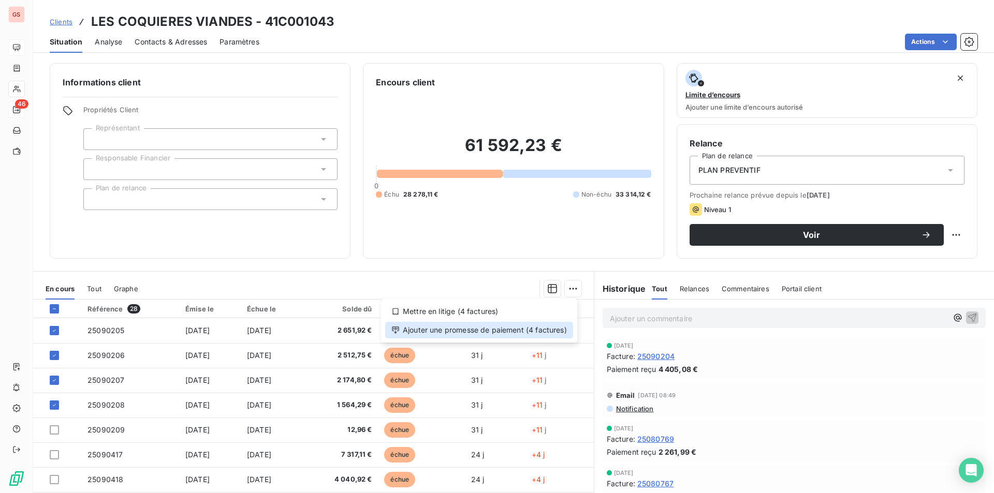
click at [526, 326] on div "Ajouter une promesse de paiement (4 factures)" at bounding box center [479, 330] width 188 height 17
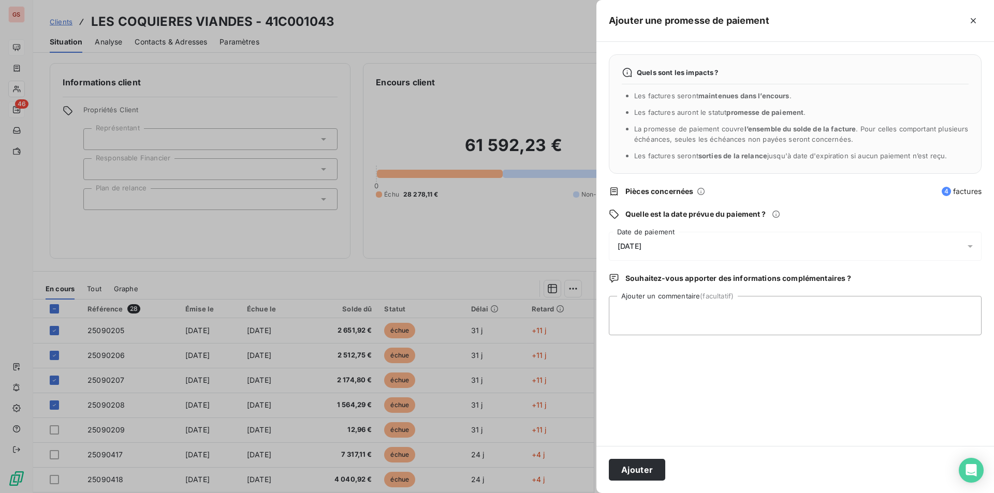
click at [642, 251] on span "[DATE]" at bounding box center [630, 246] width 24 height 8
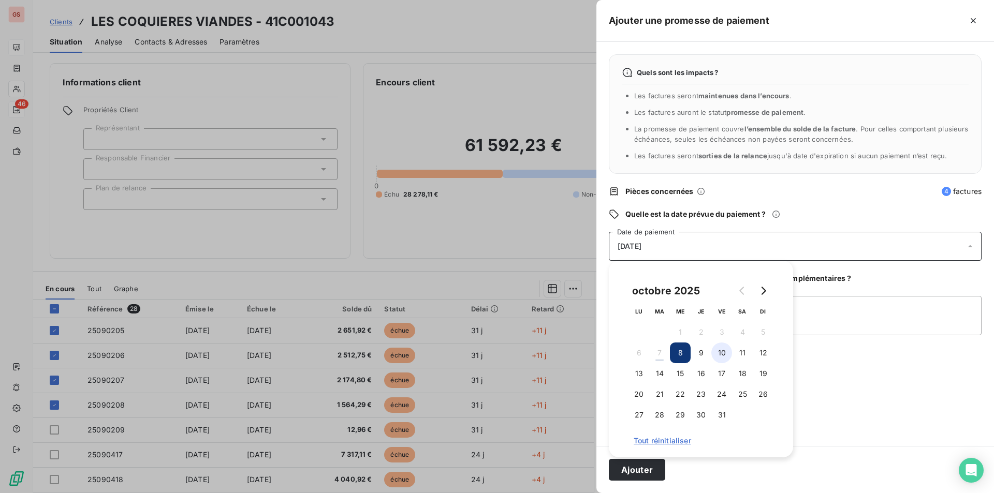
click at [722, 354] on button "10" at bounding box center [721, 353] width 21 height 21
click at [816, 319] on textarea "Ajouter un commentaire (facultatif)" at bounding box center [795, 315] width 373 height 39
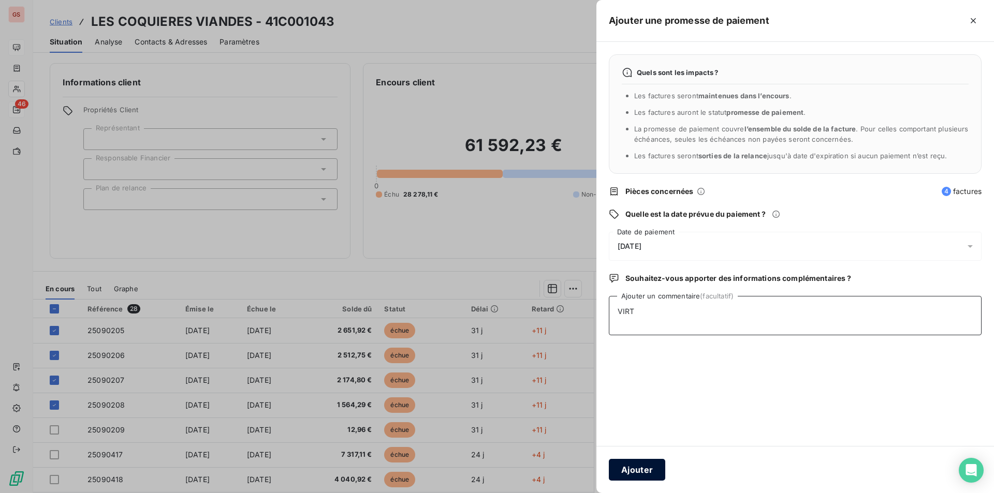
type textarea "VIRT"
click at [652, 470] on button "Ajouter" at bounding box center [637, 470] width 56 height 22
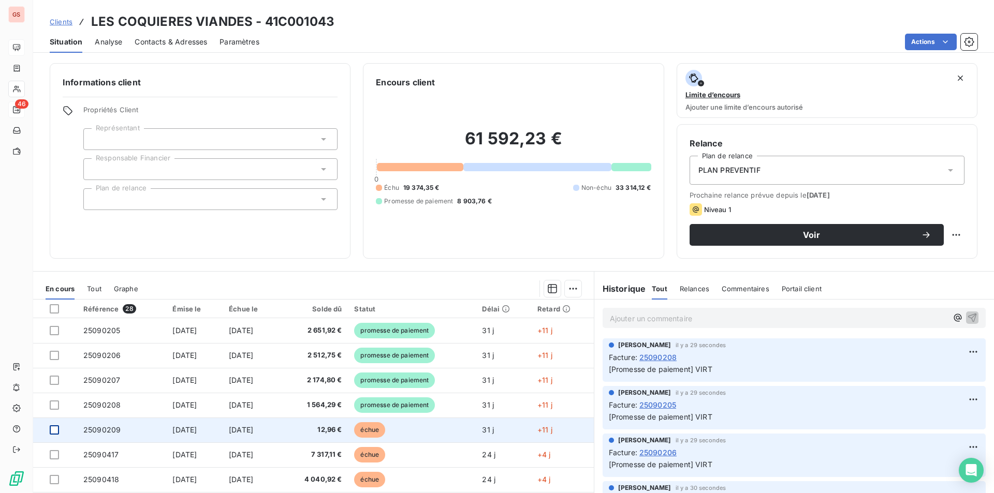
click at [53, 429] on div at bounding box center [54, 430] width 9 height 9
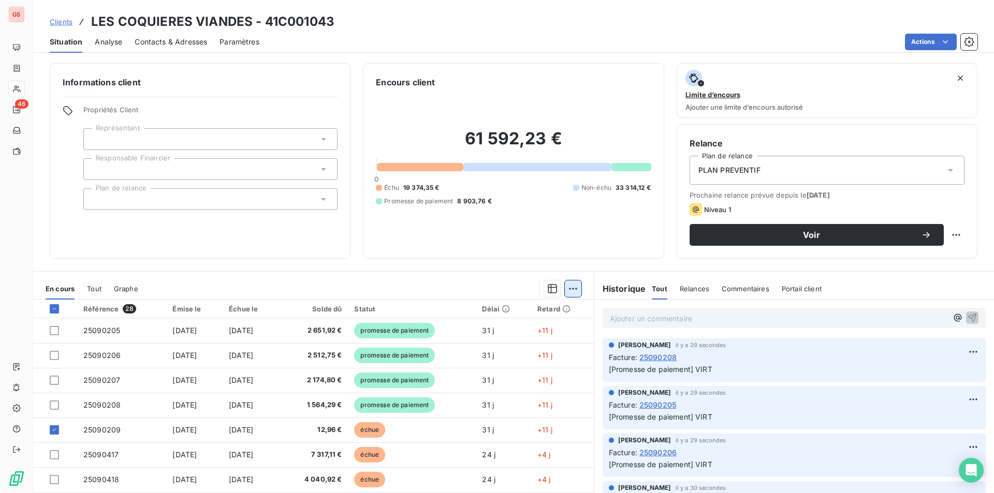
click at [568, 287] on html "GS 46 Clients LES COQUIERES VIANDES - 41C001043 Situation Analyse Contacts & Ad…" at bounding box center [497, 246] width 994 height 493
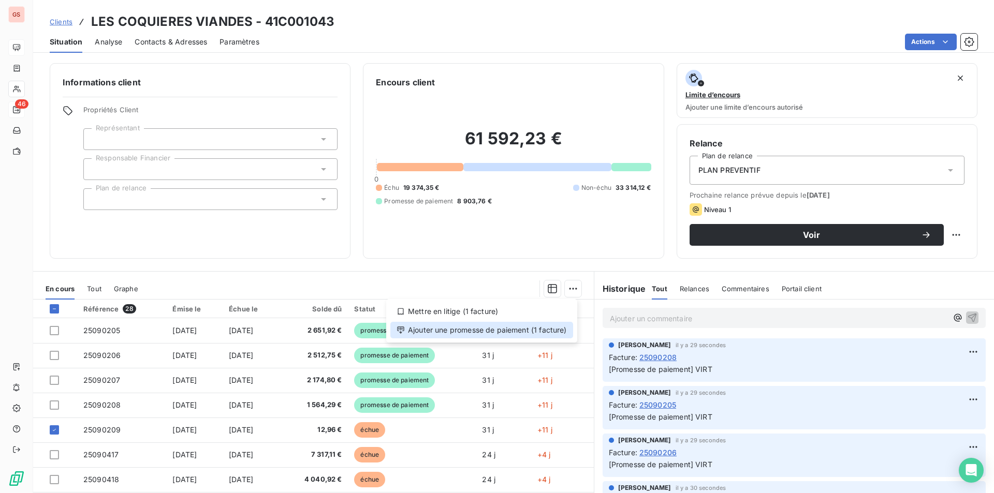
click at [508, 329] on div "Ajouter une promesse de paiement (1 facture)" at bounding box center [481, 330] width 183 height 17
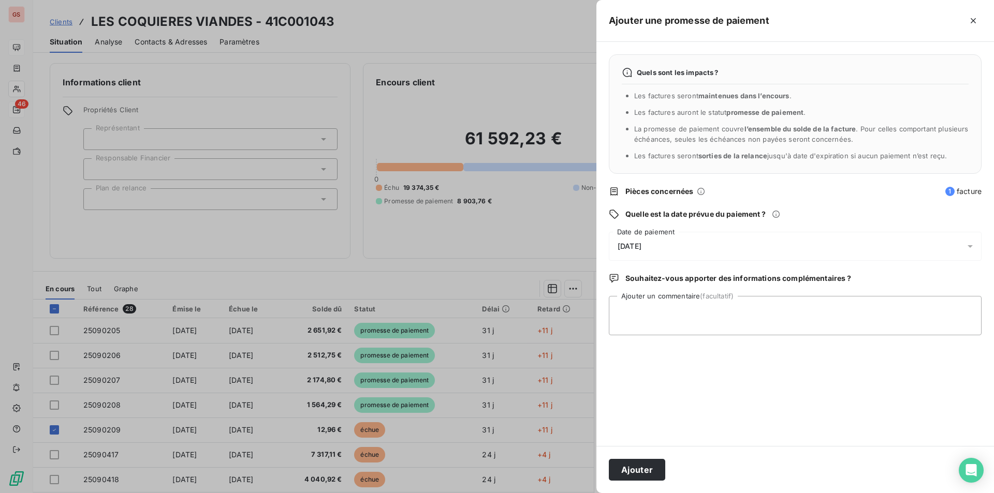
click at [670, 251] on div "[DATE]" at bounding box center [795, 246] width 373 height 29
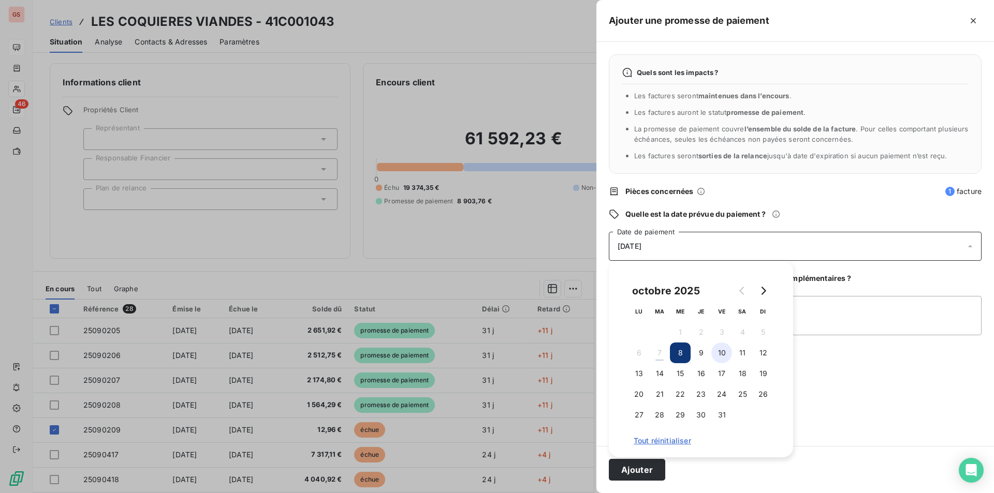
click at [723, 354] on button "10" at bounding box center [721, 353] width 21 height 21
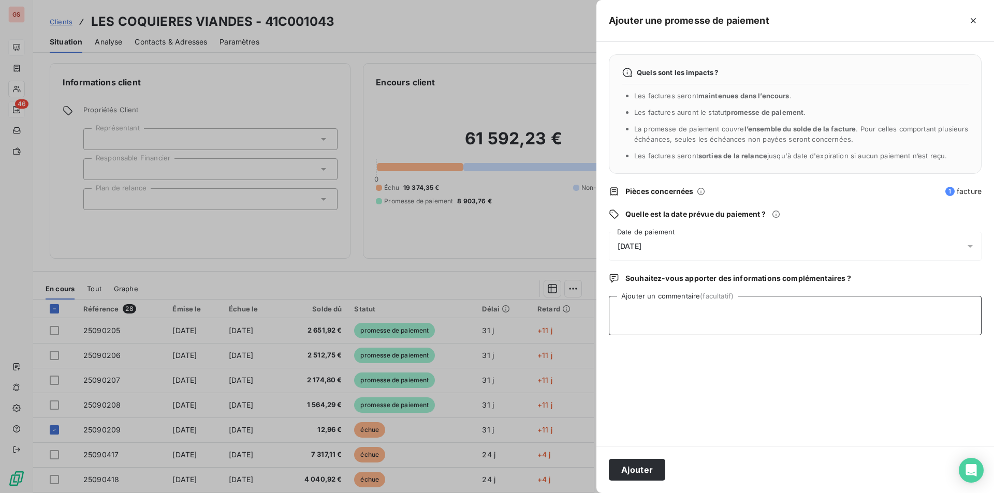
click at [846, 301] on textarea "Ajouter un commentaire (facultatif)" at bounding box center [795, 315] width 373 height 39
type textarea "VIRT"
click at [656, 467] on button "Ajouter" at bounding box center [637, 470] width 56 height 22
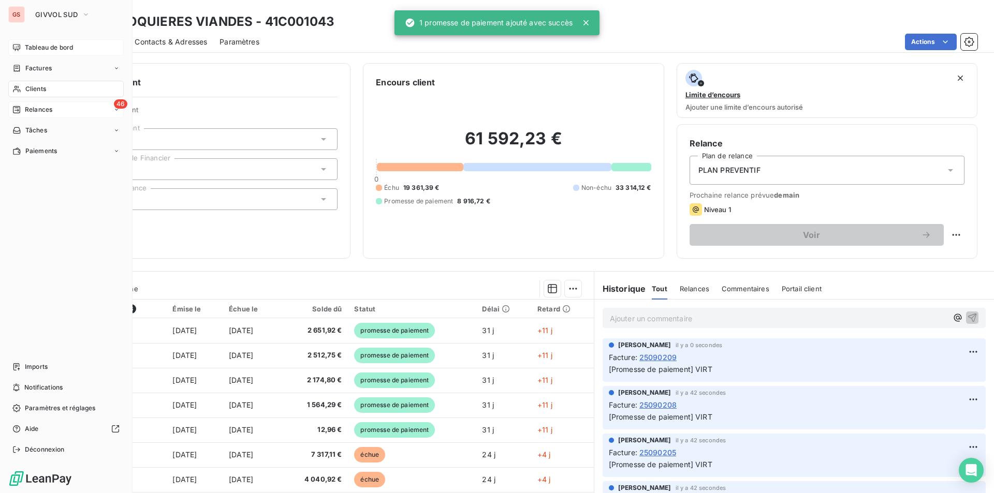
click at [40, 49] on span "Tableau de bord" at bounding box center [49, 47] width 48 height 9
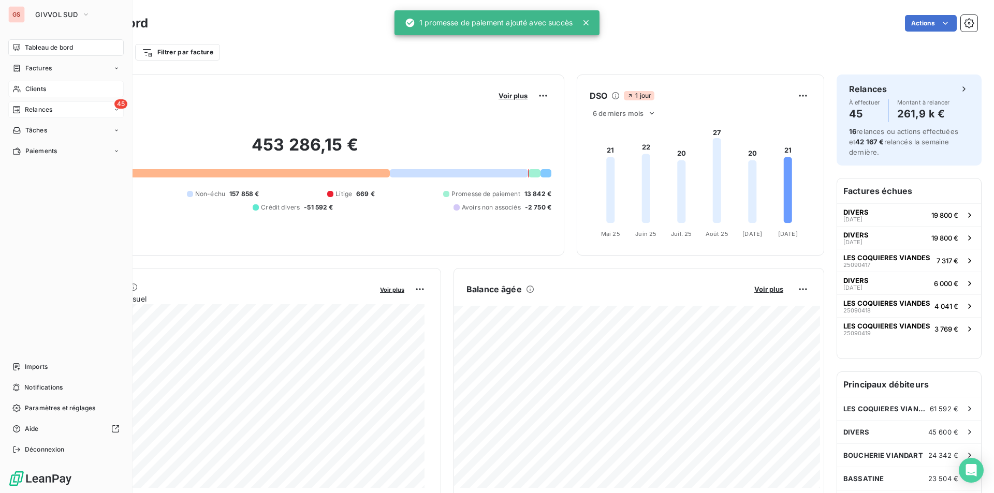
drag, startPoint x: 22, startPoint y: 92, endPoint x: 36, endPoint y: 90, distance: 14.6
click at [22, 92] on div "Clients" at bounding box center [65, 89] width 115 height 17
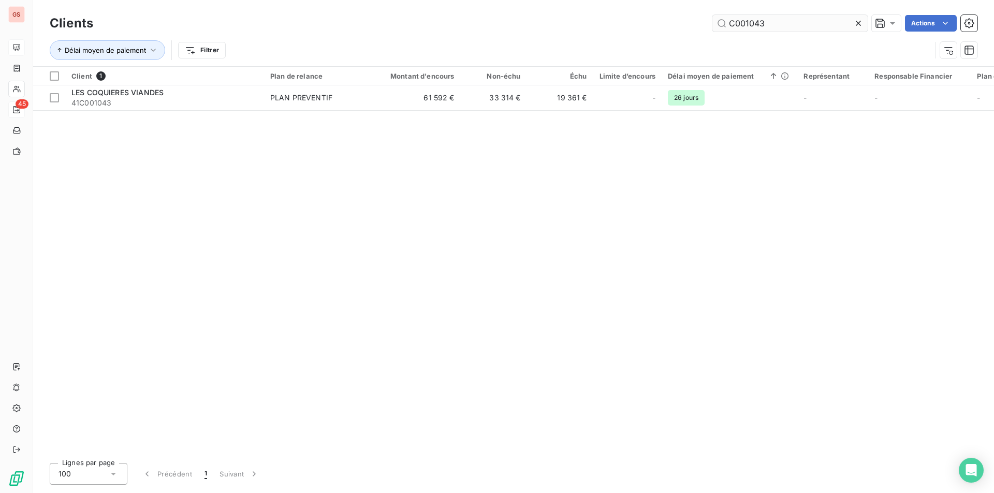
drag, startPoint x: 773, startPoint y: 23, endPoint x: 759, endPoint y: 25, distance: 14.1
click at [759, 25] on input "C001043" at bounding box center [790, 23] width 155 height 17
drag, startPoint x: 747, startPoint y: 25, endPoint x: 791, endPoint y: 30, distance: 44.3
click at [791, 30] on input "C001043" at bounding box center [790, 23] width 155 height 17
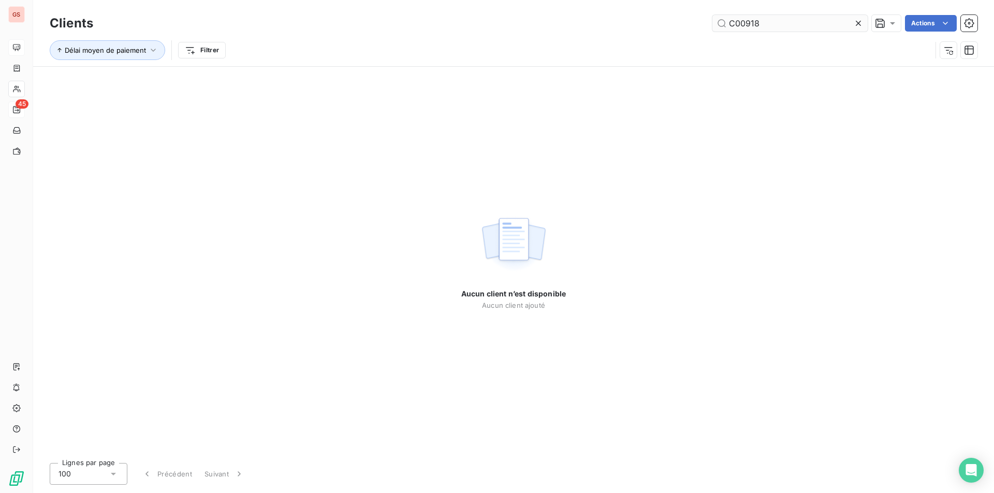
click at [744, 22] on input "C00918" at bounding box center [790, 23] width 155 height 17
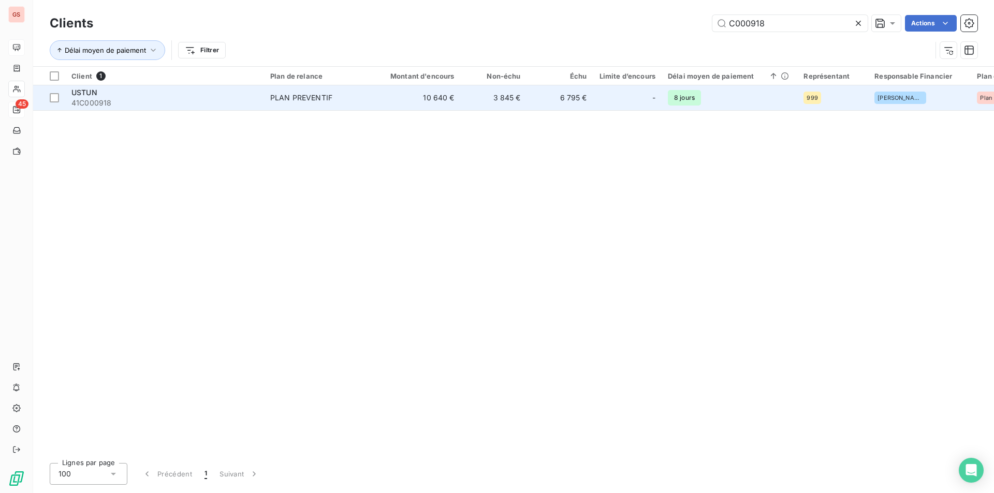
type input "C000918"
click at [214, 95] on div "USTUN" at bounding box center [164, 93] width 186 height 10
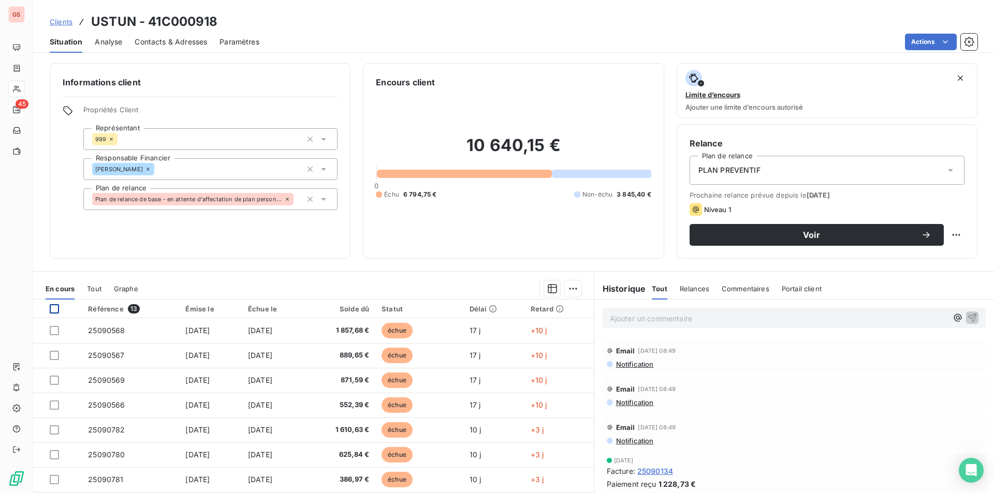
click at [55, 307] on div at bounding box center [54, 308] width 9 height 9
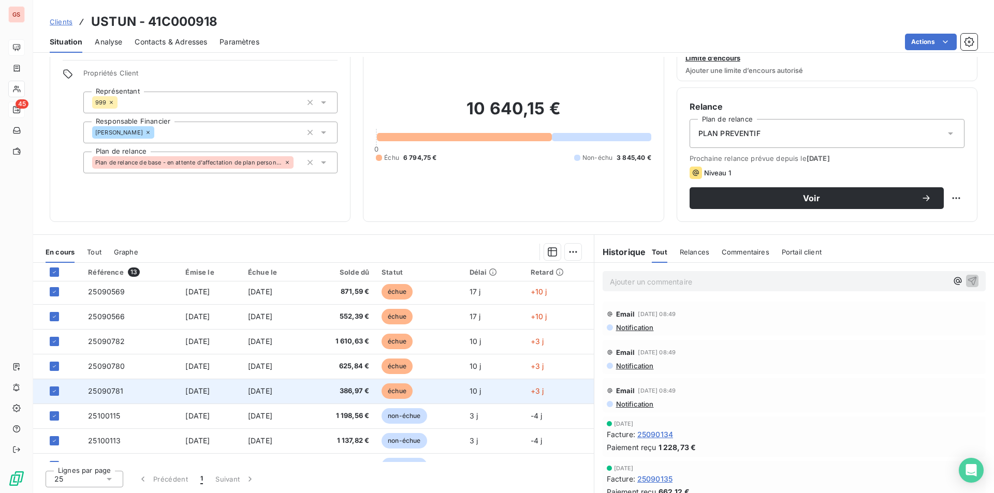
scroll to position [143, 0]
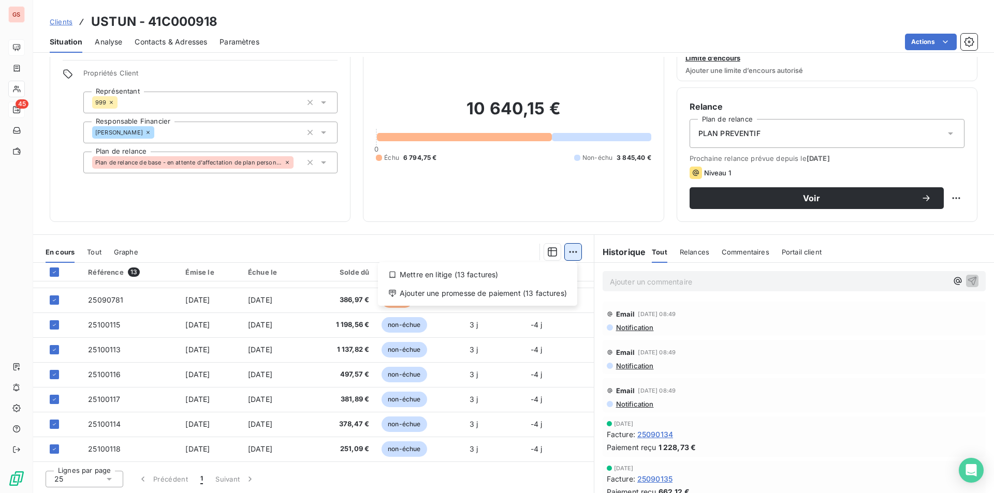
click at [569, 253] on html "GS 45 Clients USTUN - 41C000918 Situation Analyse Contacts & Adresses Paramètre…" at bounding box center [497, 246] width 994 height 493
click at [512, 296] on div "Ajouter une promesse de paiement (13 factures)" at bounding box center [477, 293] width 191 height 17
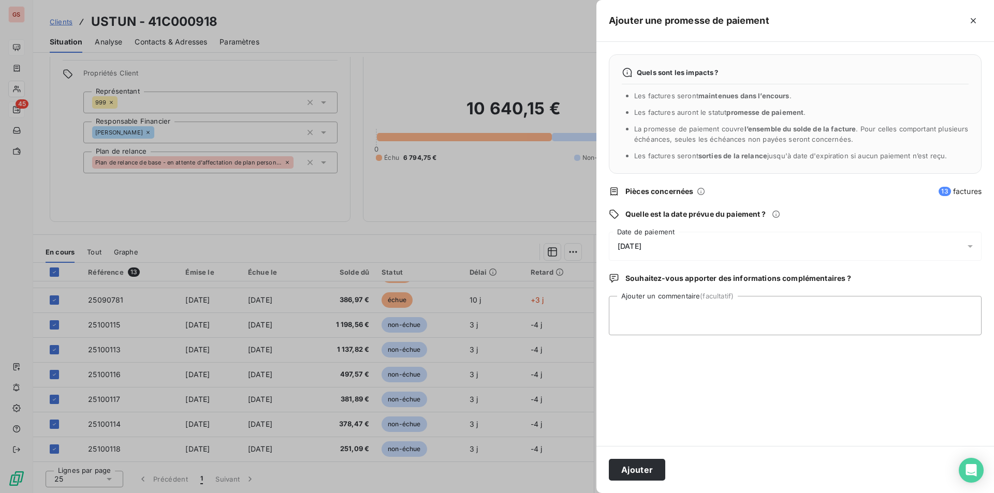
click at [651, 239] on div "[DATE]" at bounding box center [795, 246] width 373 height 29
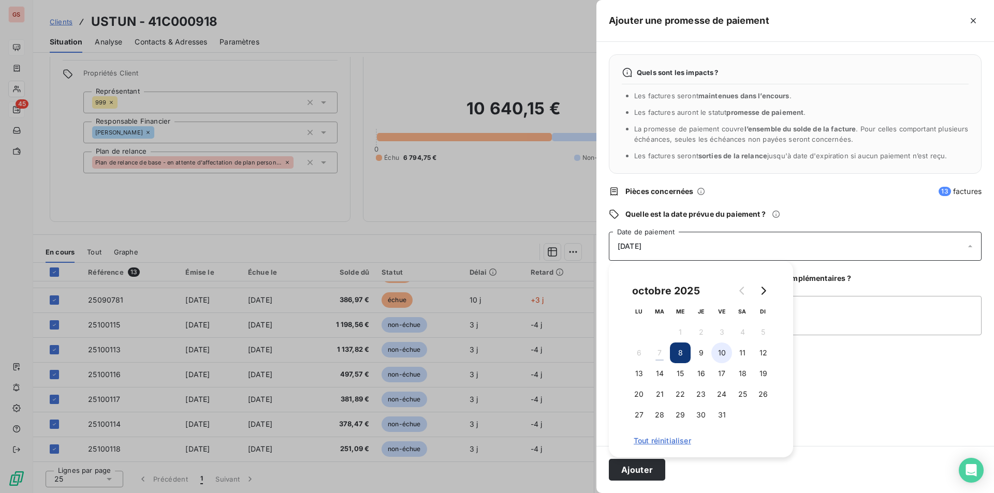
click at [725, 352] on button "10" at bounding box center [721, 353] width 21 height 21
click at [822, 327] on textarea "Ajouter un commentaire (facultatif)" at bounding box center [795, 315] width 373 height 39
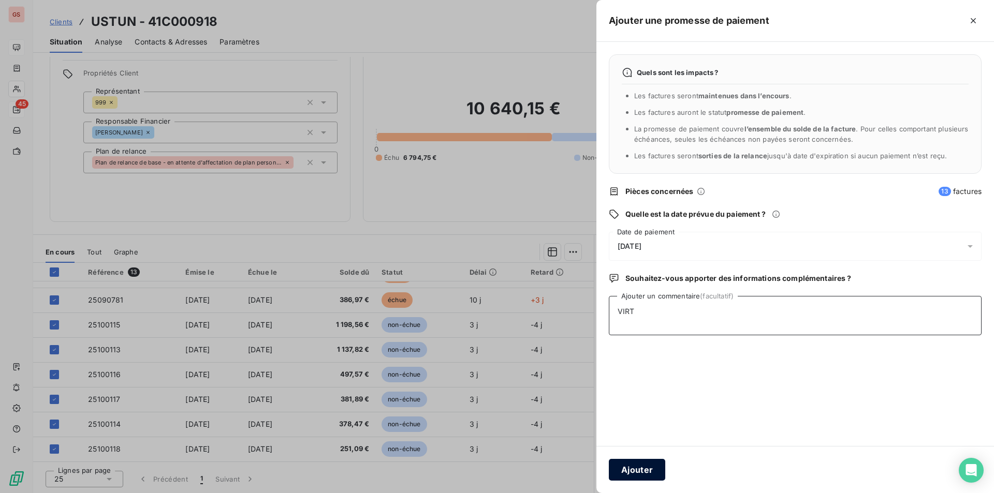
type textarea "VIRT"
click at [627, 476] on button "Ajouter" at bounding box center [637, 470] width 56 height 22
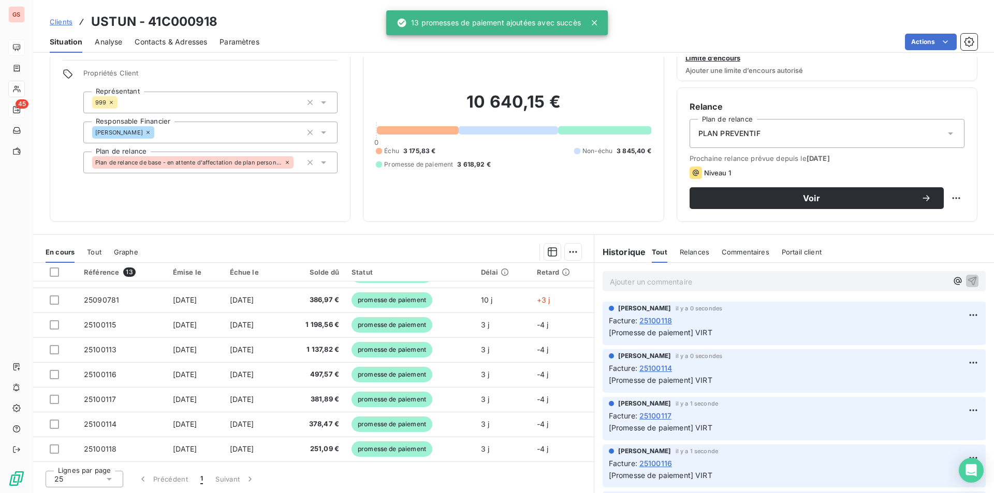
scroll to position [1, 0]
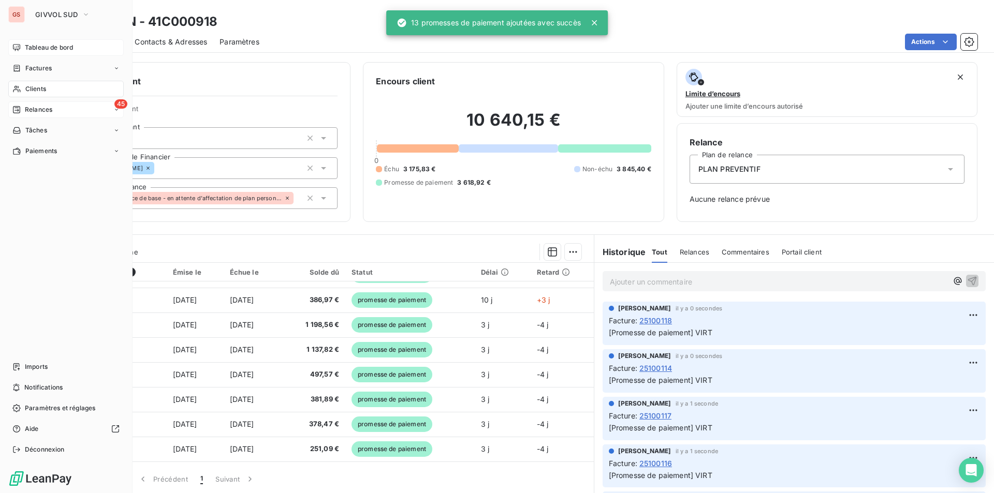
click at [32, 49] on span "Tableau de bord" at bounding box center [49, 47] width 48 height 9
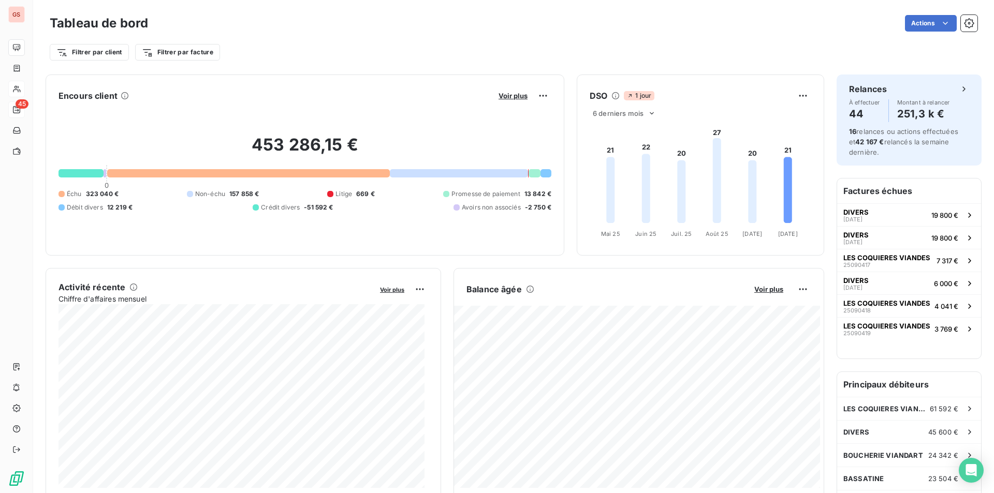
click at [508, 101] on div "Voir plus" at bounding box center [524, 96] width 56 height 17
click at [509, 100] on button "Voir plus" at bounding box center [513, 95] width 35 height 9
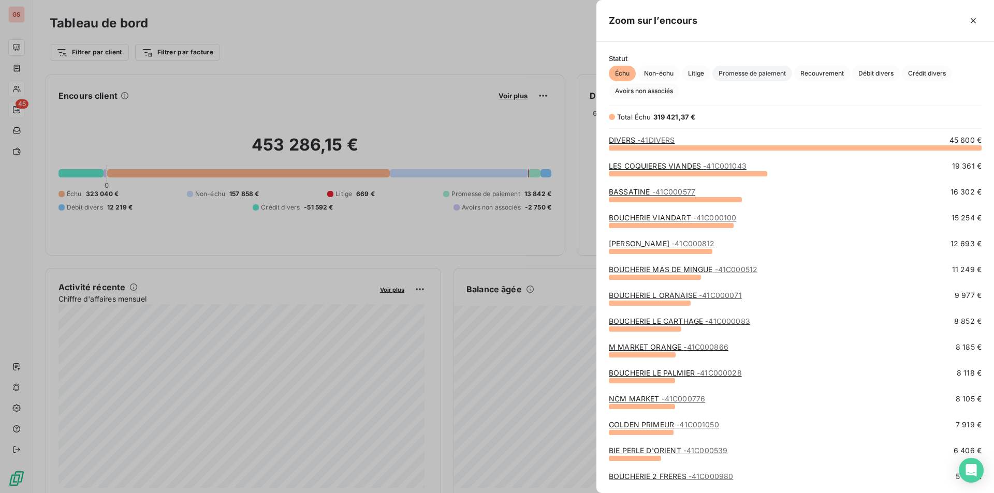
click at [763, 75] on span "Promesse de paiement" at bounding box center [753, 74] width 80 height 16
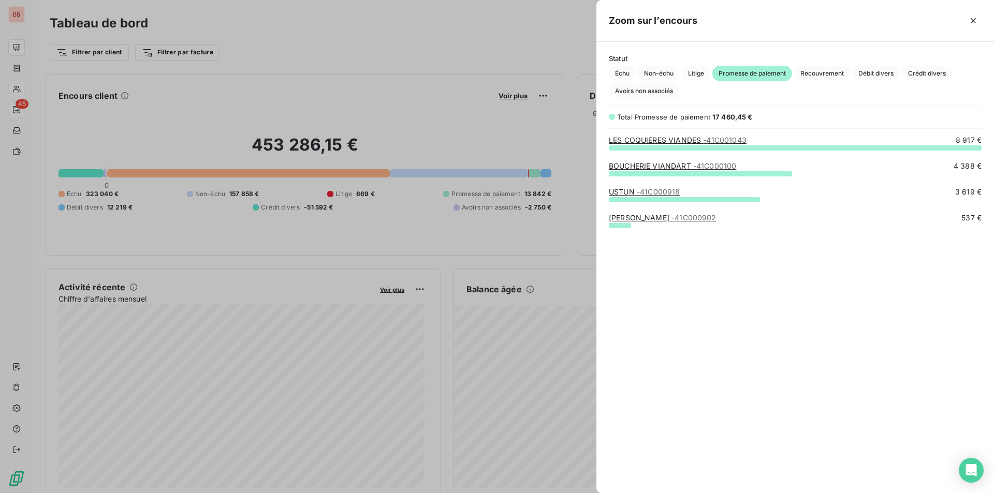
scroll to position [338, 390]
click at [459, 122] on div at bounding box center [497, 246] width 994 height 493
